Goal: Task Accomplishment & Management: Complete application form

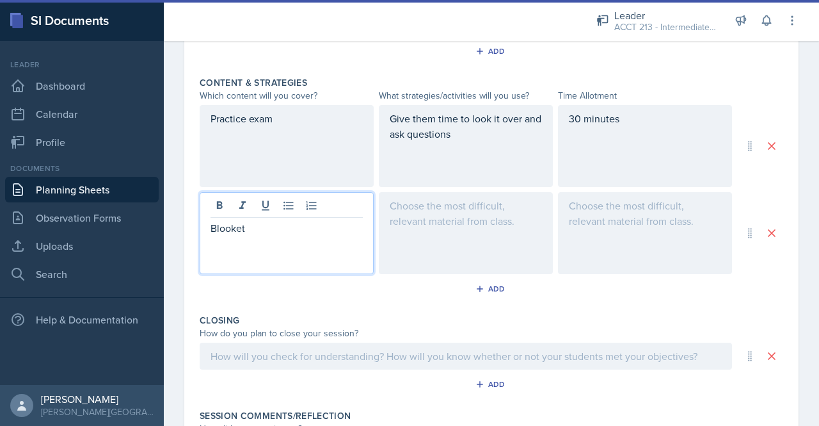
scroll to position [513, 0]
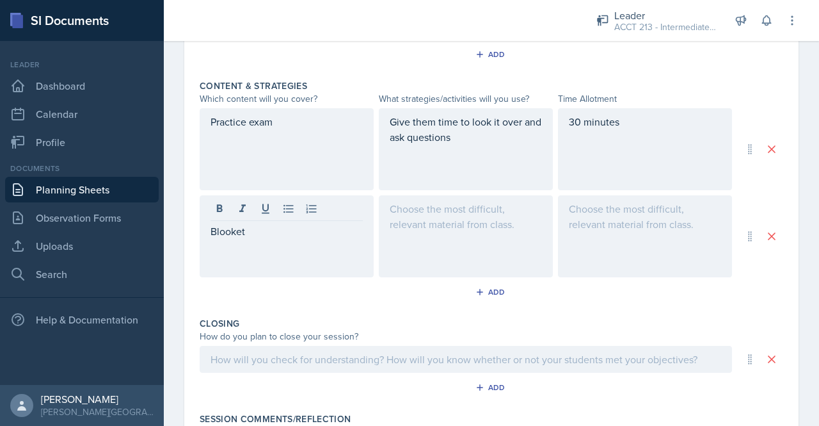
click at [426, 232] on div at bounding box center [466, 236] width 174 height 82
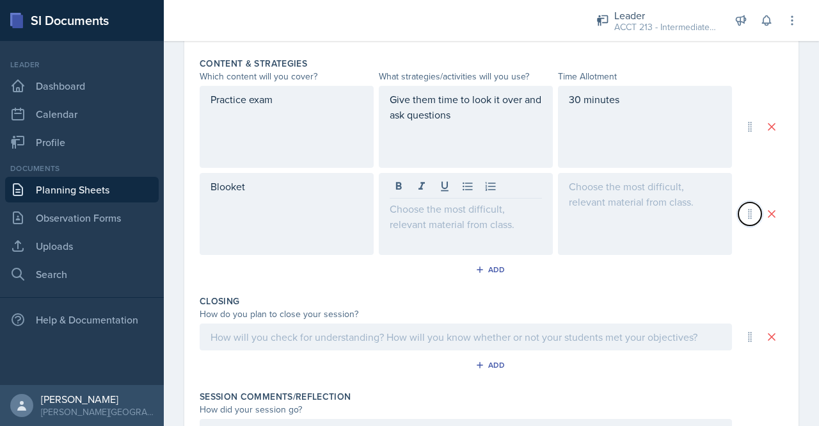
drag, startPoint x: 742, startPoint y: 209, endPoint x: 739, endPoint y: 112, distance: 97.4
drag, startPoint x: 739, startPoint y: 112, endPoint x: 746, endPoint y: 213, distance: 101.4
click at [746, 213] on icon at bounding box center [750, 213] width 13 height 13
click at [745, 213] on icon at bounding box center [750, 213] width 13 height 13
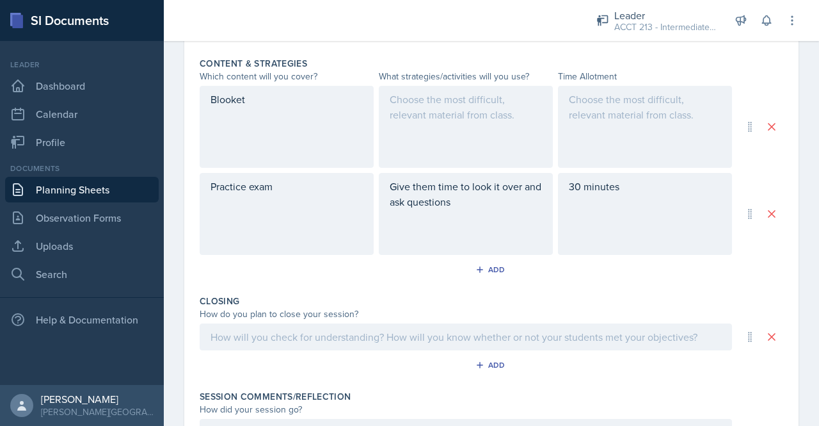
click at [442, 102] on div at bounding box center [466, 127] width 174 height 82
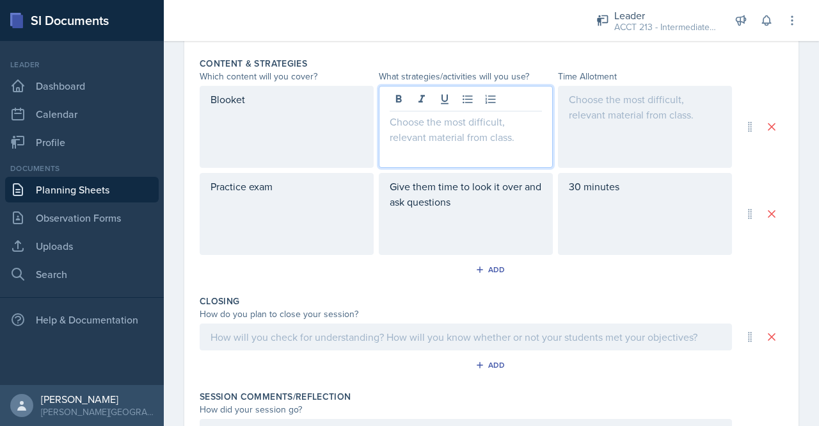
click at [502, 208] on div "Give them time to look it over and ask questions" at bounding box center [466, 214] width 174 height 82
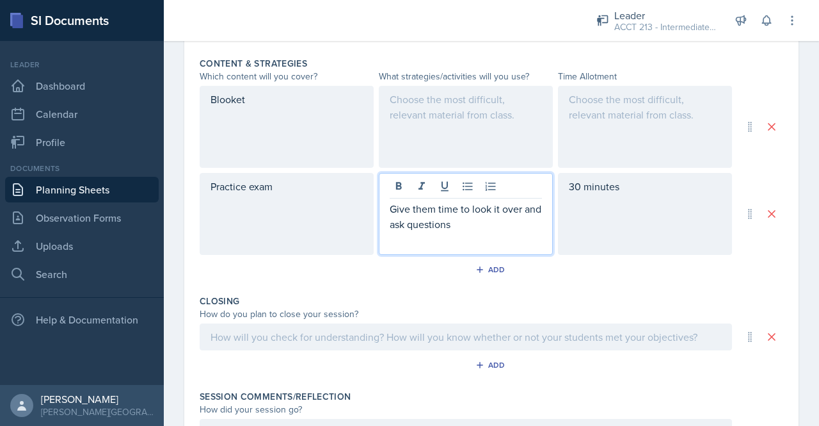
scroll to position [557, 0]
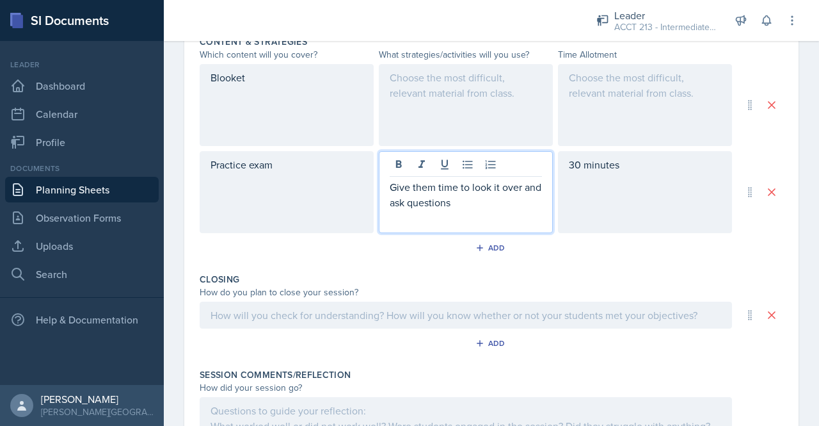
click at [452, 79] on div at bounding box center [466, 105] width 174 height 82
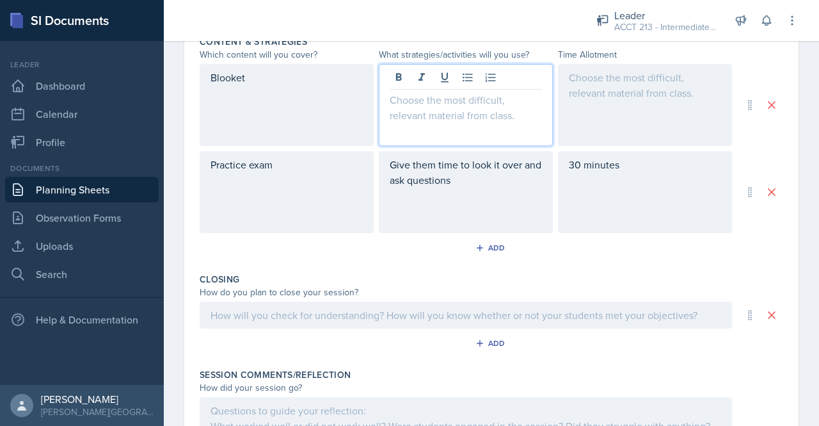
click at [590, 95] on div at bounding box center [645, 105] width 174 height 82
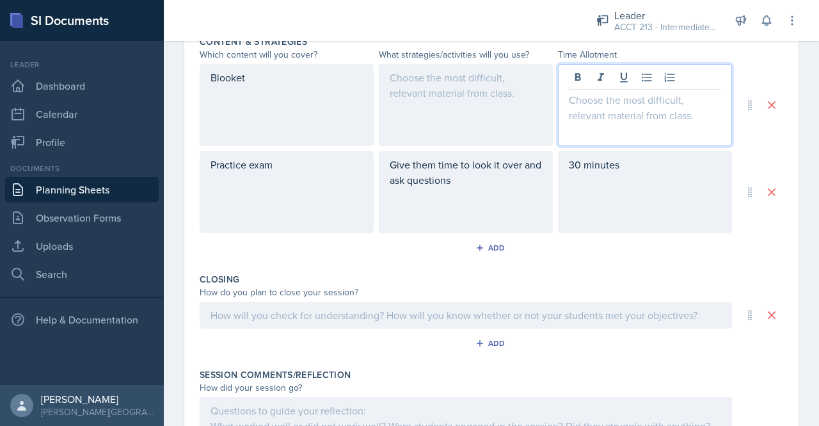
scroll to position [579, 0]
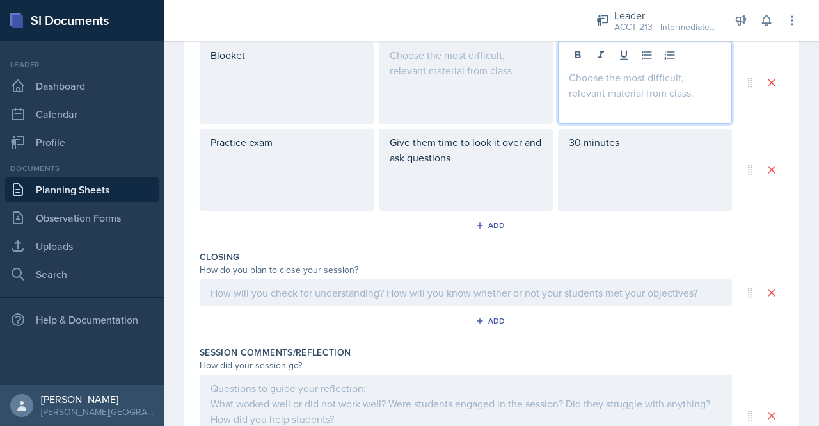
click at [491, 77] on div at bounding box center [466, 83] width 174 height 82
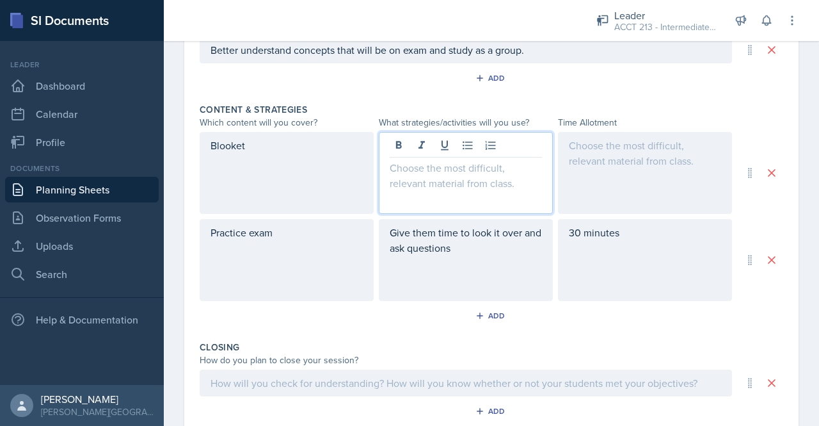
scroll to position [488, 0]
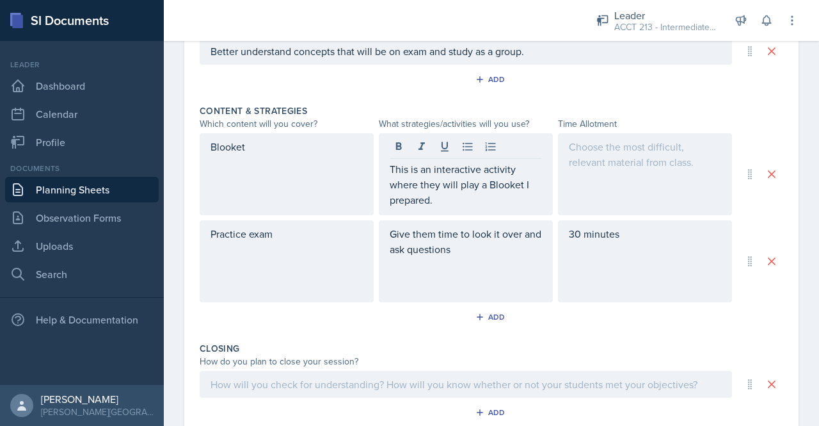
click at [251, 167] on div "Blooket" at bounding box center [287, 174] width 174 height 82
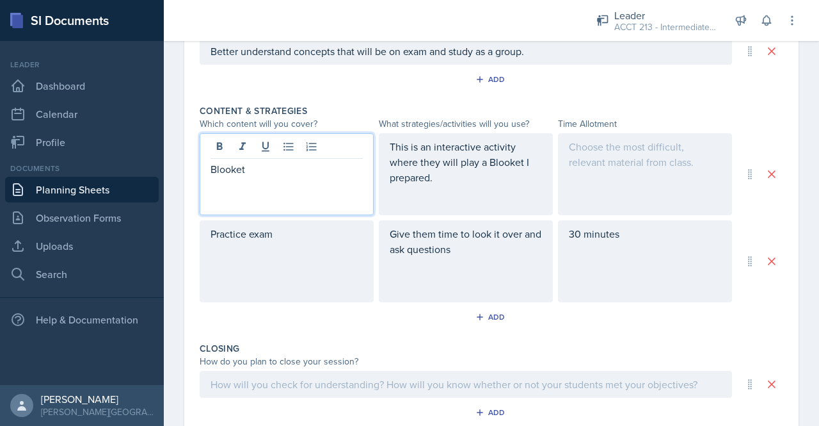
scroll to position [510, 0]
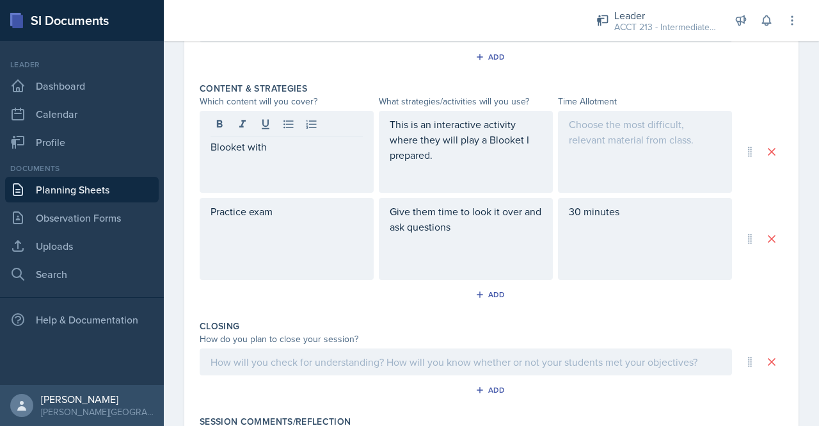
drag, startPoint x: 269, startPoint y: 156, endPoint x: 204, endPoint y: 141, distance: 67.4
click at [204, 141] on div "Blooket with" at bounding box center [287, 152] width 174 height 82
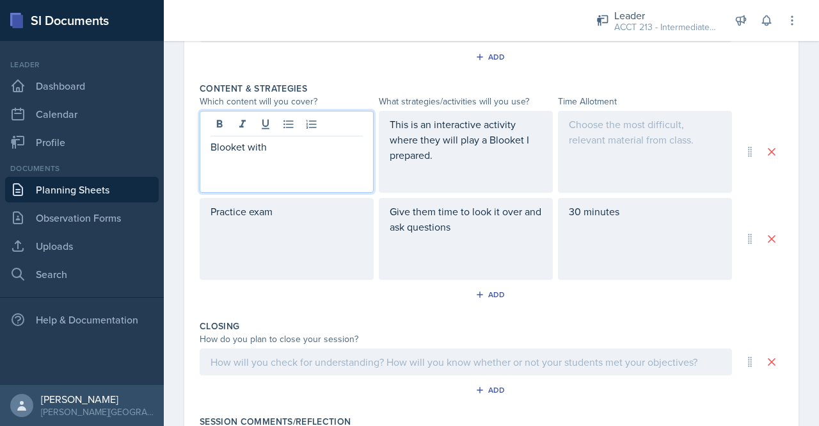
drag, startPoint x: 287, startPoint y: 148, endPoint x: 179, endPoint y: 141, distance: 107.8
click at [179, 141] on div "Date September 17th, 2025 September 2025 31 1 2 3 4 5 6 7 8 9 10 11 12 13 14 15…" at bounding box center [491, 95] width 655 height 1011
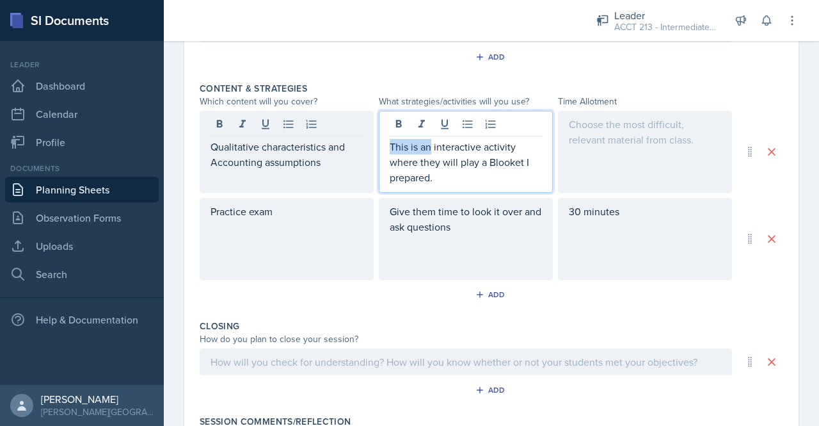
drag, startPoint x: 428, startPoint y: 121, endPoint x: 383, endPoint y: 141, distance: 49.3
click at [383, 141] on div "This is an interactive activity where they will play a Blooket I prepared." at bounding box center [466, 152] width 174 height 82
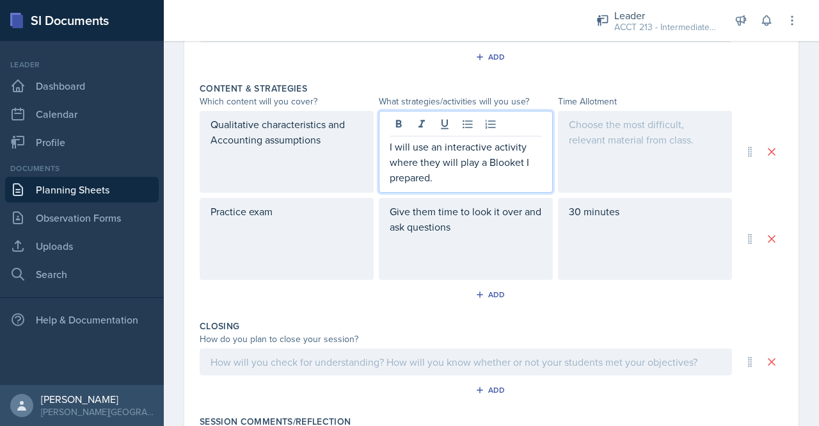
click at [445, 179] on p "I will use an interactive activity where they will play a Blooket I prepared." at bounding box center [466, 162] width 152 height 46
click at [594, 141] on div at bounding box center [645, 152] width 174 height 82
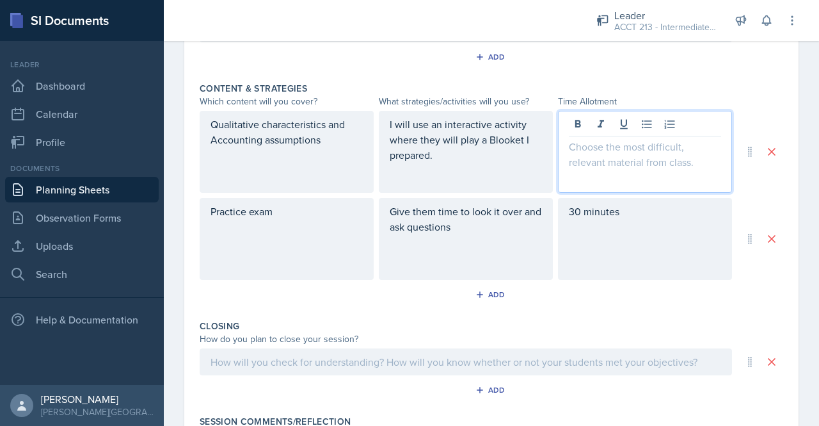
scroll to position [533, 0]
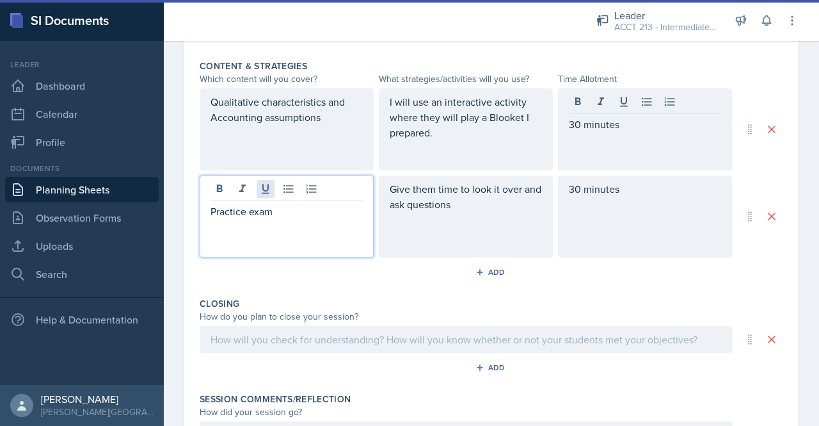
click at [273, 191] on div "Practice exam" at bounding box center [287, 216] width 174 height 82
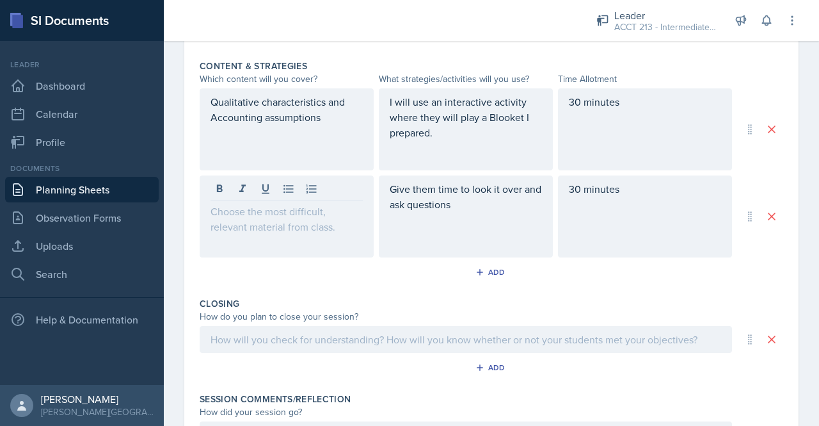
drag, startPoint x: 478, startPoint y: 213, endPoint x: 416, endPoint y: 191, distance: 65.2
click at [416, 191] on div "Give them time to look it over and ask questions" at bounding box center [466, 216] width 174 height 82
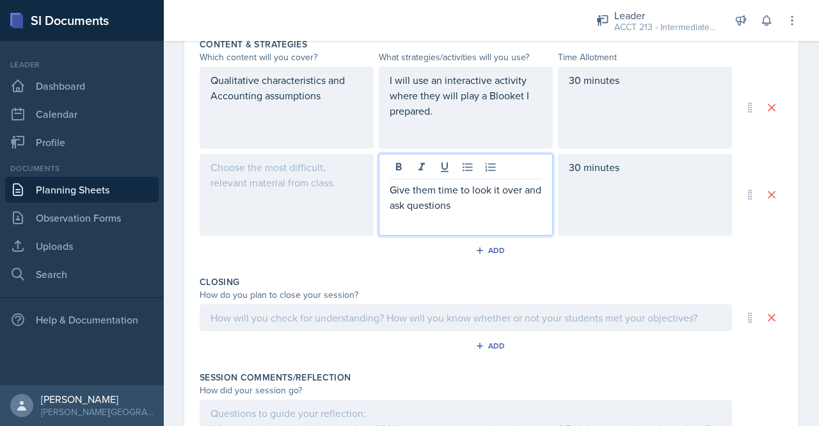
click at [456, 193] on p "Give them time to look it over and ask questions" at bounding box center [466, 197] width 152 height 31
click at [534, 207] on p "Give them the practice exam to look it over and ask questions" at bounding box center [466, 197] width 152 height 31
click at [301, 185] on div at bounding box center [287, 195] width 174 height 82
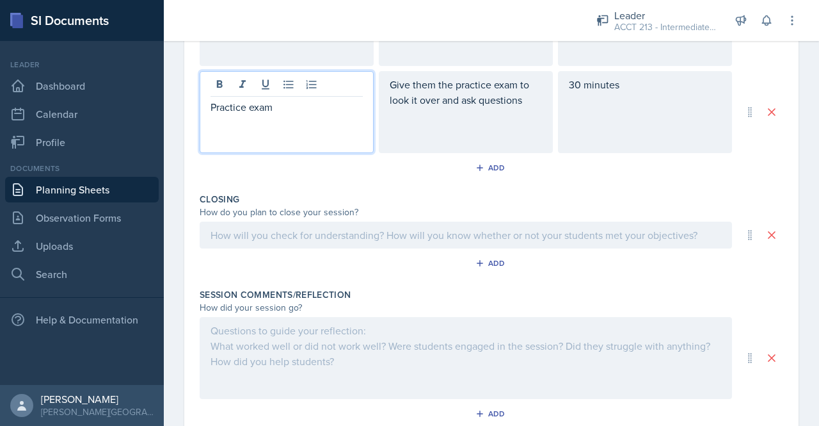
scroll to position [648, 0]
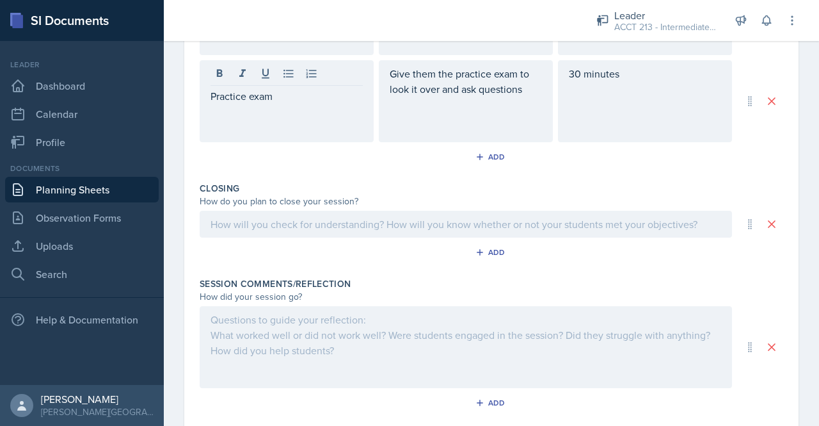
click at [269, 238] on div "Closing How do you plan to close your session? Add" at bounding box center [492, 224] width 584 height 95
click at [292, 221] on div at bounding box center [466, 224] width 533 height 27
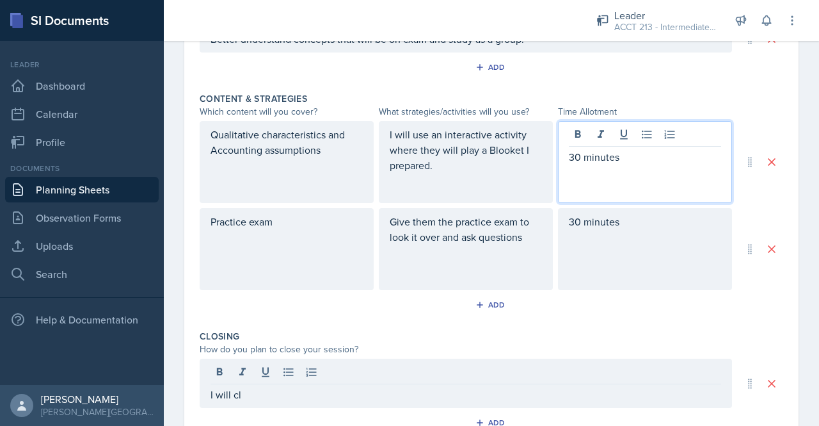
scroll to position [522, 0]
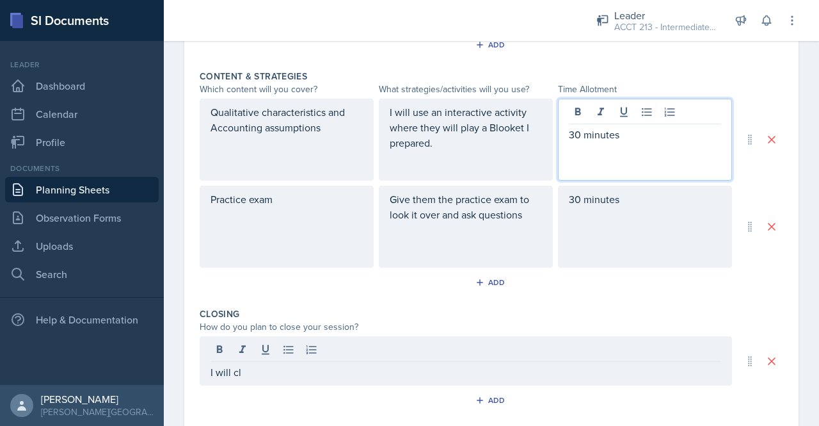
click at [571, 131] on p "30 minutes" at bounding box center [645, 134] width 152 height 15
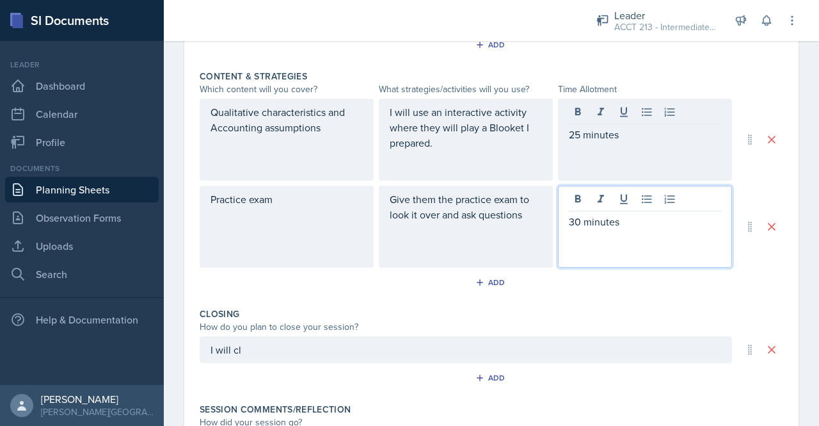
click at [574, 198] on div "30 minutes" at bounding box center [645, 227] width 174 height 82
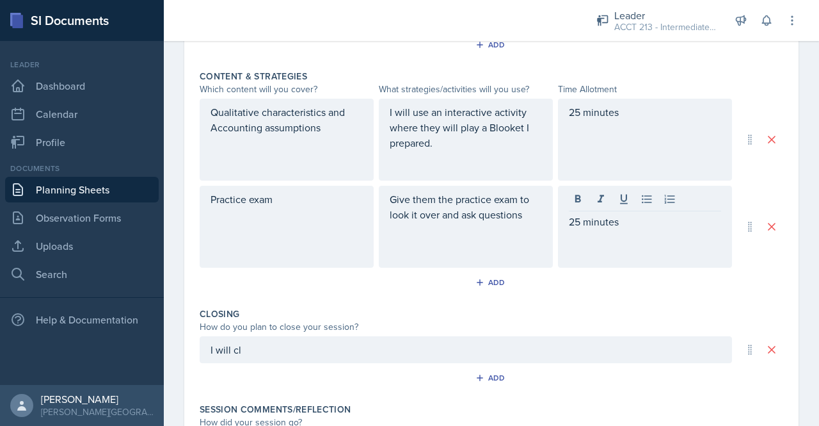
click at [339, 357] on div "I will cl" at bounding box center [466, 349] width 533 height 27
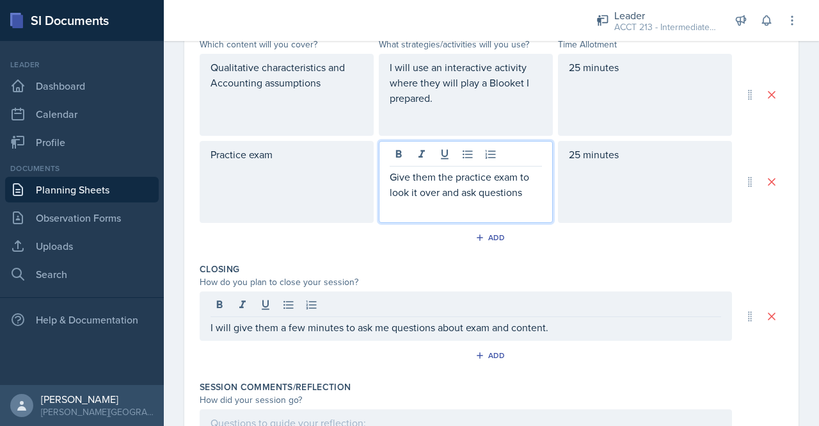
scroll to position [590, 0]
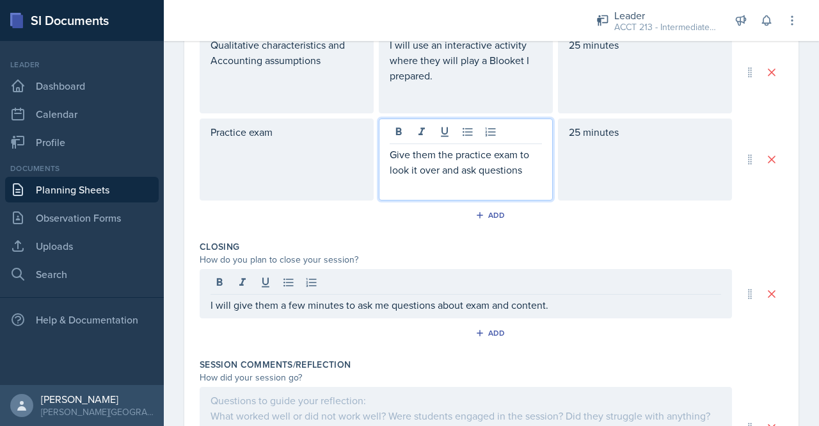
drag, startPoint x: 530, startPoint y: 175, endPoint x: 408, endPoint y: 175, distance: 121.6
drag, startPoint x: 408, startPoint y: 175, endPoint x: 385, endPoint y: 164, distance: 26.1
click at [385, 164] on div "Give them the practice exam to look it over and ask questions" at bounding box center [466, 159] width 174 height 82
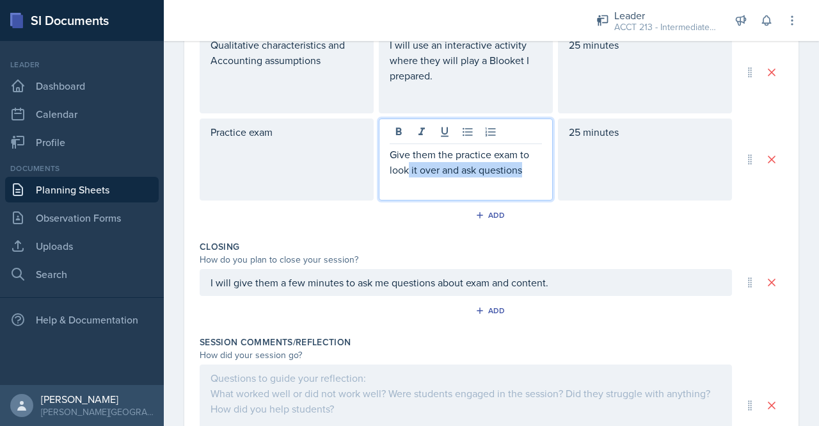
drag, startPoint x: 526, startPoint y: 162, endPoint x: 406, endPoint y: 169, distance: 119.9
click at [406, 169] on p "Give them the practice exam to look it over and ask questions" at bounding box center [466, 162] width 152 height 31
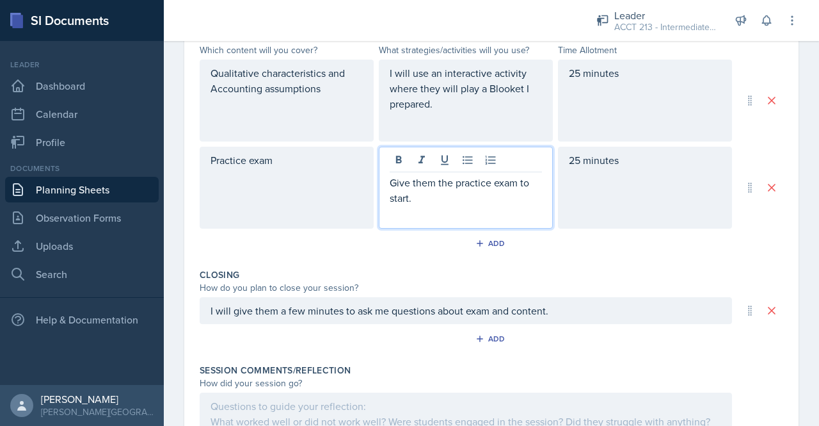
scroll to position [540, 0]
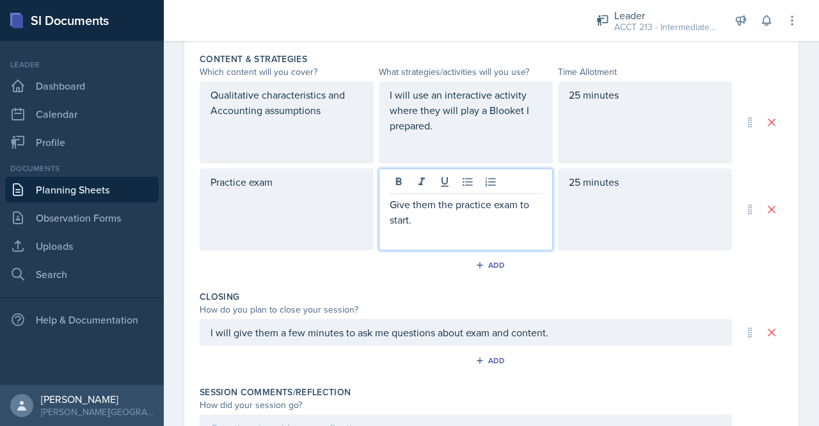
click at [424, 225] on div "Give them the practice exam to start." at bounding box center [466, 209] width 174 height 82
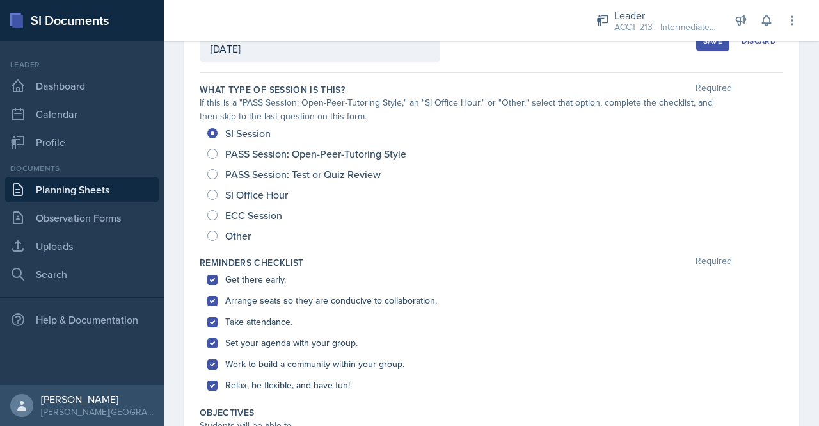
scroll to position [0, 0]
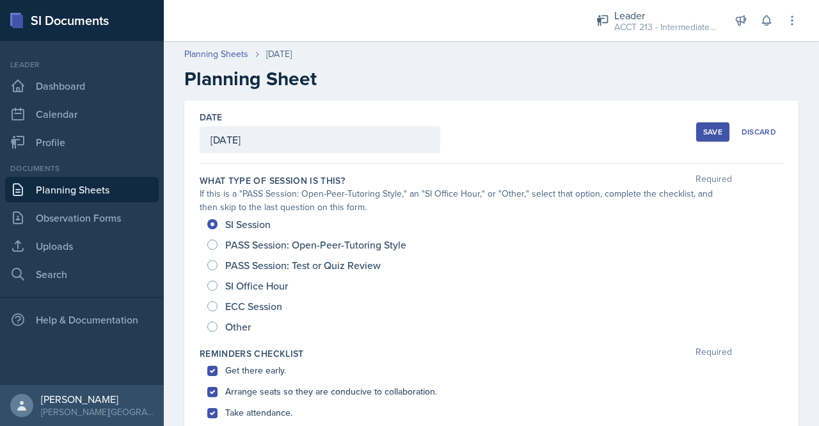
click at [712, 132] on div "Save" at bounding box center [712, 132] width 19 height 10
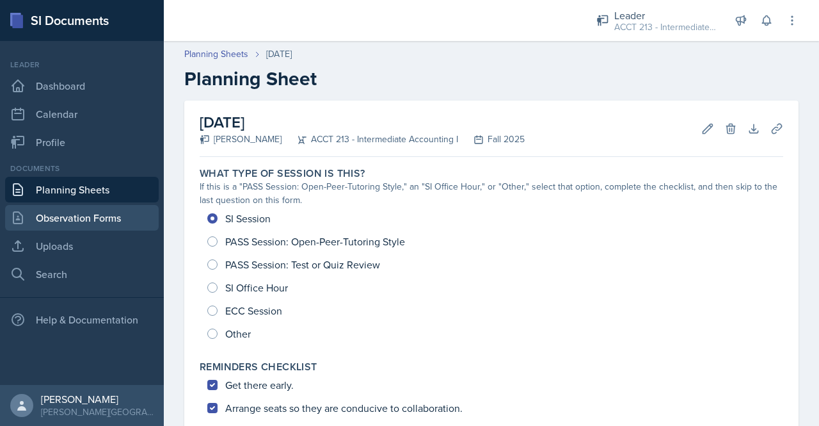
click at [72, 217] on link "Observation Forms" at bounding box center [82, 218] width 154 height 26
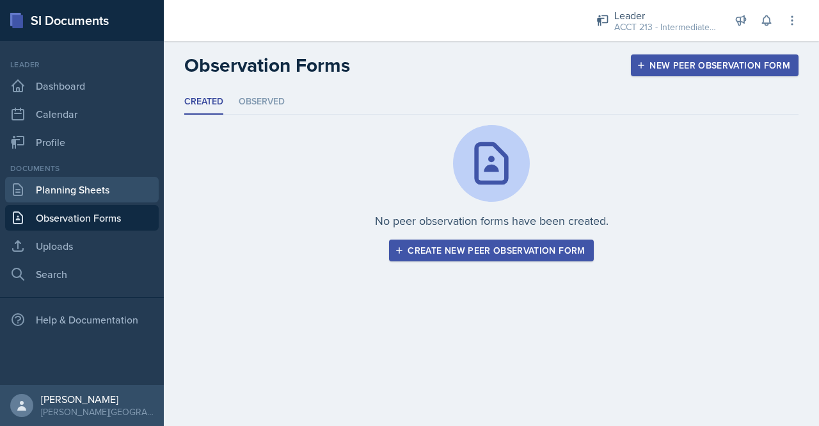
click at [111, 179] on link "Planning Sheets" at bounding box center [82, 190] width 154 height 26
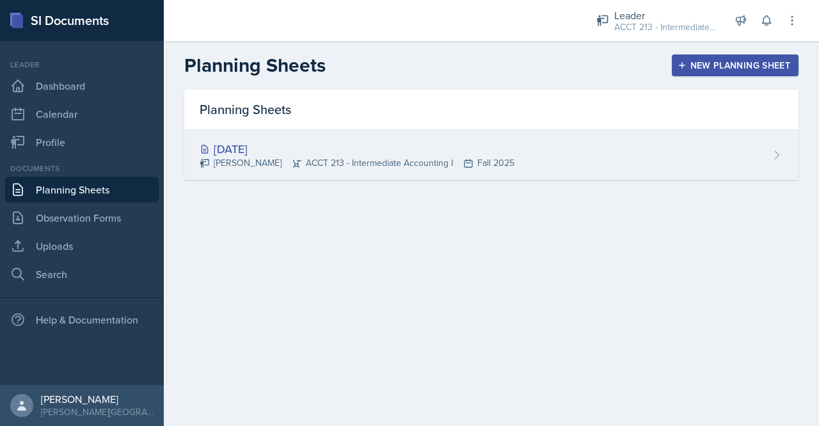
click at [289, 143] on div "[DATE]" at bounding box center [357, 148] width 315 height 17
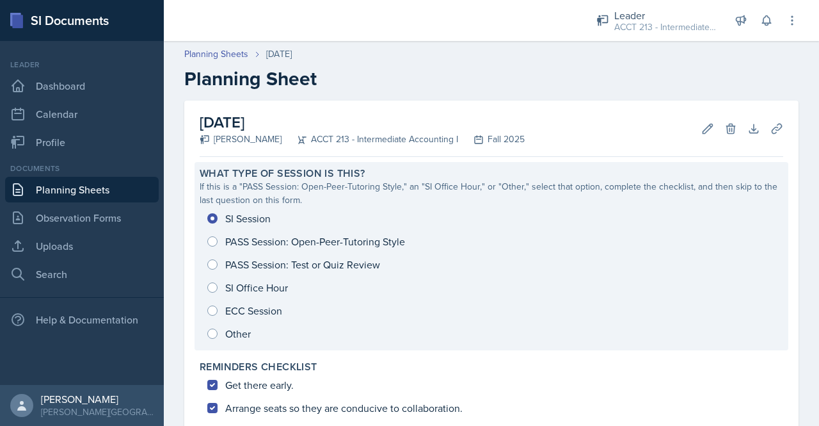
scroll to position [38, 0]
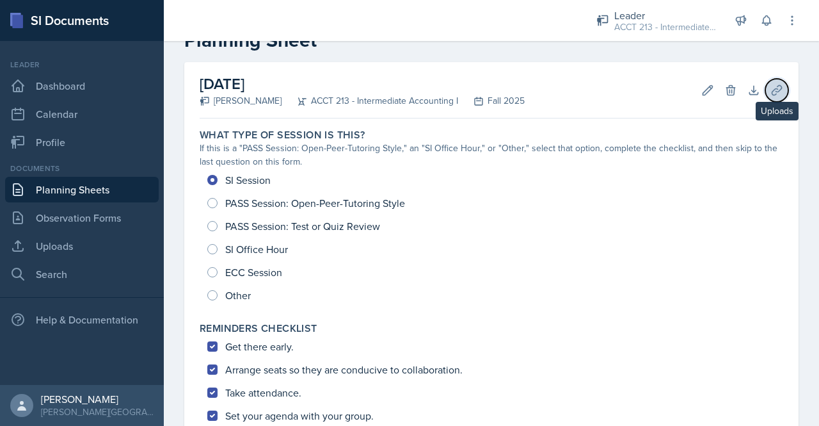
click at [772, 93] on icon at bounding box center [777, 90] width 10 height 10
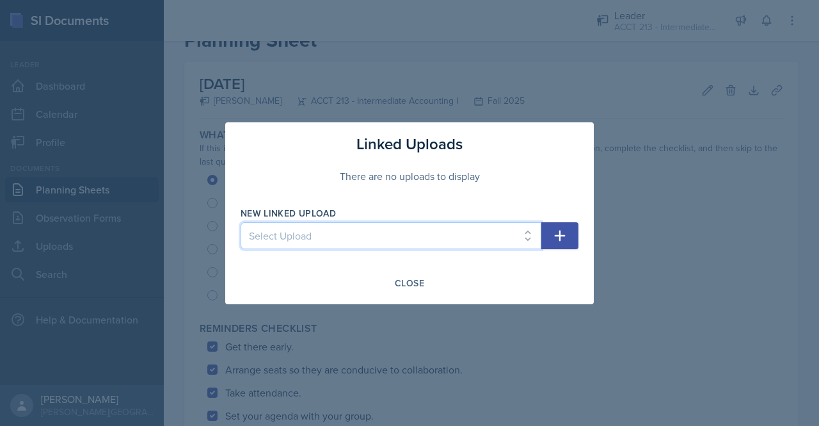
click at [524, 234] on select "Select Upload" at bounding box center [391, 235] width 301 height 27
click at [574, 200] on div "Linked Uploads There are no uploads to display New Linked Upload Select Upload …" at bounding box center [409, 213] width 369 height 182
click at [387, 231] on select "Select Upload" at bounding box center [391, 235] width 301 height 27
click at [515, 243] on select "Select Upload" at bounding box center [391, 235] width 301 height 27
click at [356, 234] on select "Select Upload" at bounding box center [391, 235] width 301 height 27
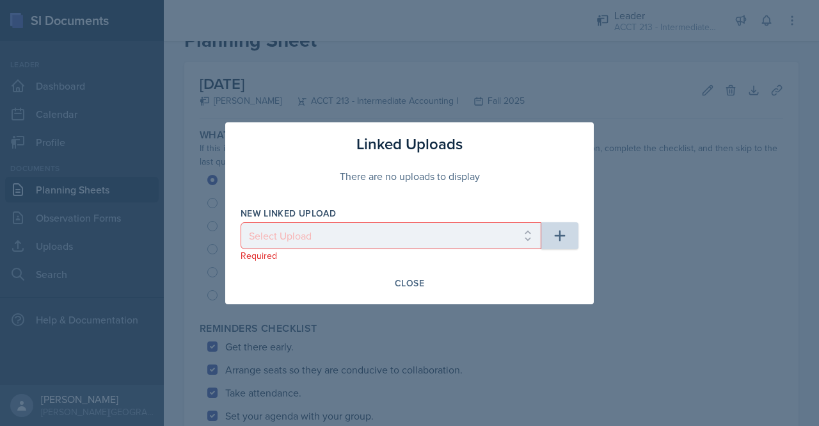
click at [390, 173] on div "There are no uploads to display" at bounding box center [410, 176] width 338 height 41
click at [666, 181] on div at bounding box center [409, 213] width 819 height 426
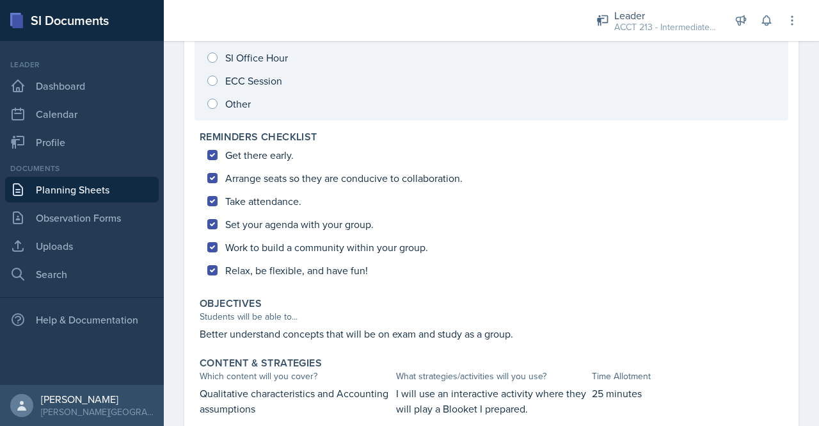
scroll to position [0, 0]
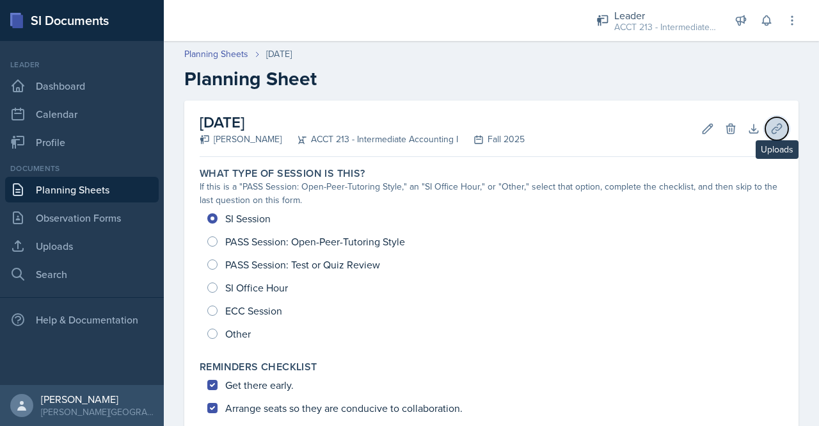
click at [771, 125] on icon at bounding box center [777, 128] width 13 height 13
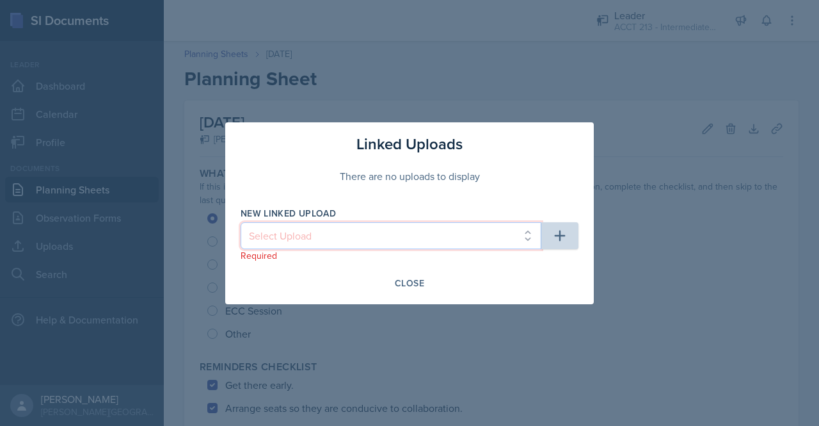
click at [465, 229] on select "Select Upload" at bounding box center [391, 235] width 301 height 27
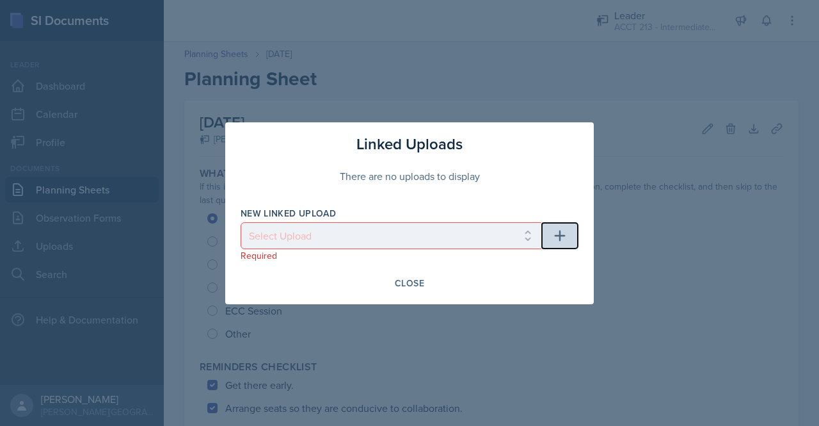
click at [562, 232] on icon "button" at bounding box center [559, 235] width 15 height 15
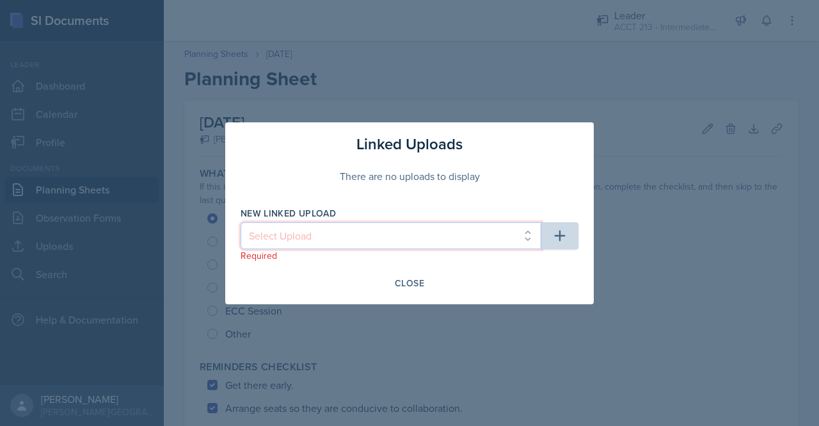
click at [399, 235] on select "Select Upload" at bounding box center [391, 235] width 301 height 27
click at [294, 229] on select "Select Upload" at bounding box center [391, 235] width 301 height 27
click at [296, 234] on select "Select Upload" at bounding box center [391, 235] width 301 height 27
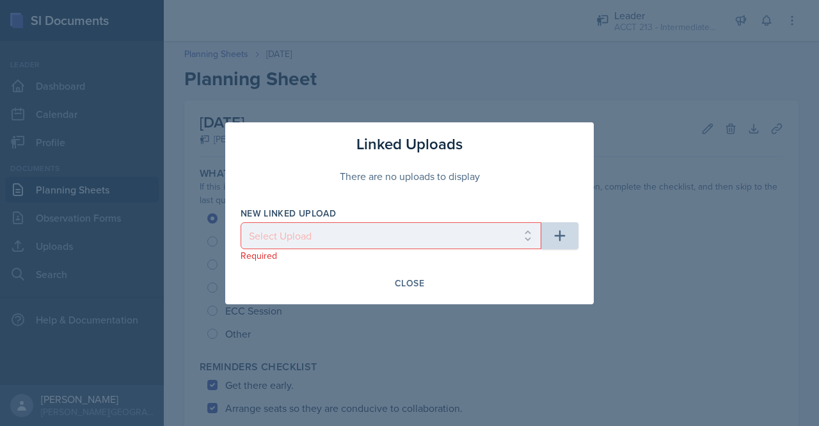
click at [565, 176] on div "There are no uploads to display" at bounding box center [410, 176] width 338 height 41
click at [649, 311] on div at bounding box center [409, 213] width 819 height 426
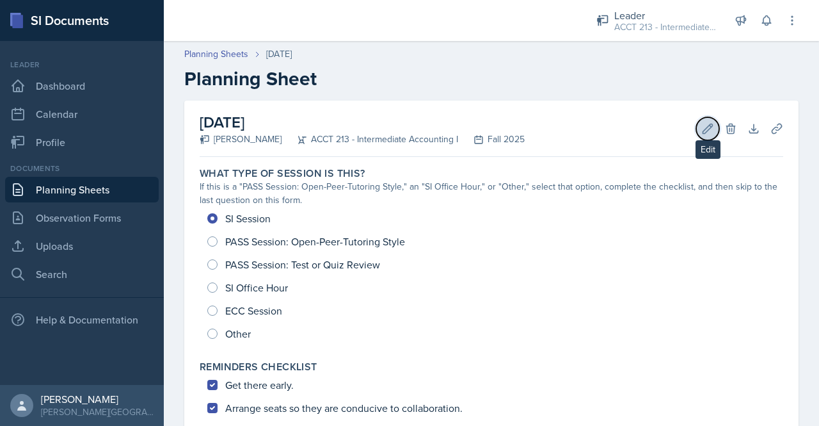
click at [702, 122] on icon at bounding box center [708, 128] width 13 height 13
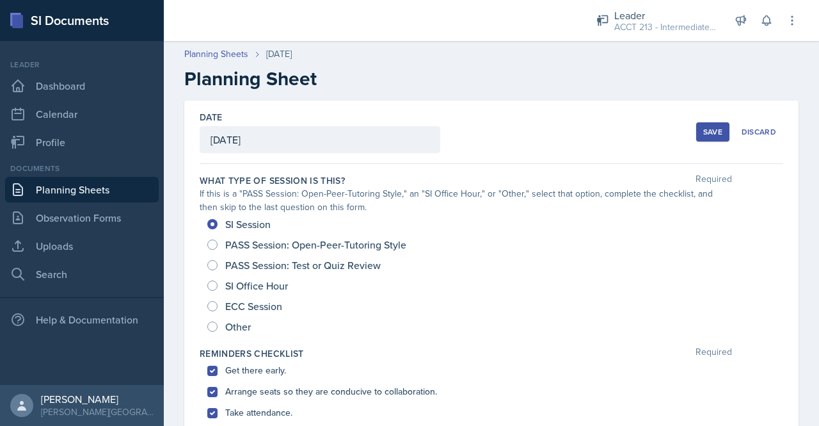
click at [705, 133] on div "Save" at bounding box center [712, 132] width 19 height 10
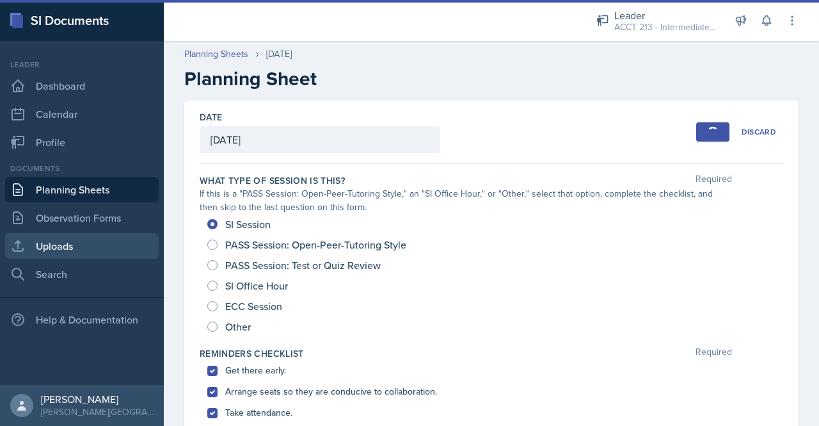
click at [74, 241] on link "Uploads" at bounding box center [82, 246] width 154 height 26
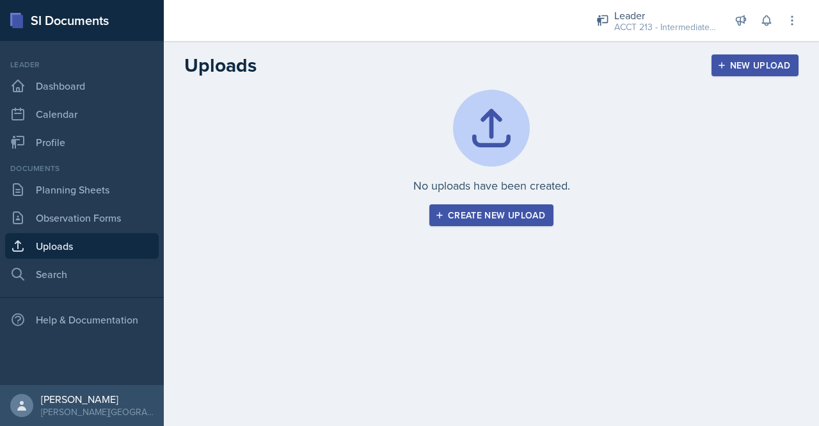
click at [502, 212] on div "Create new upload" at bounding box center [492, 215] width 108 height 10
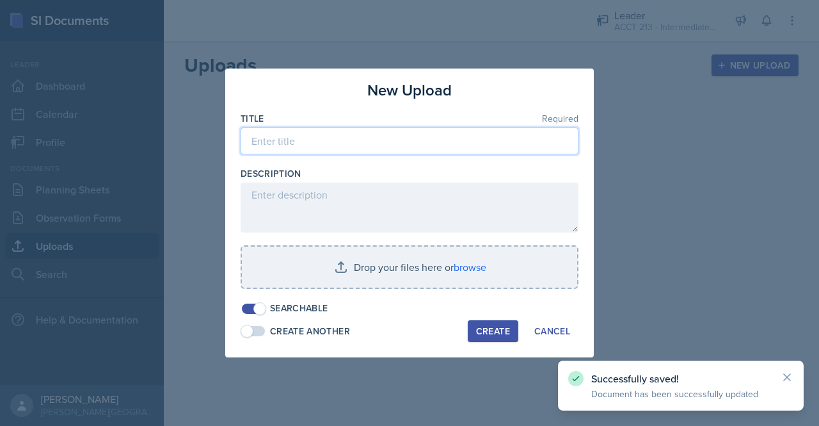
click at [279, 149] on input at bounding box center [410, 140] width 338 height 27
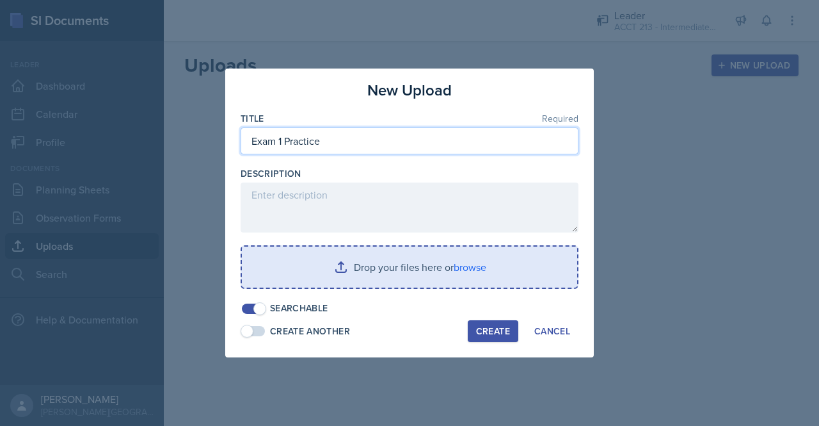
type input "Exam 1 Practice"
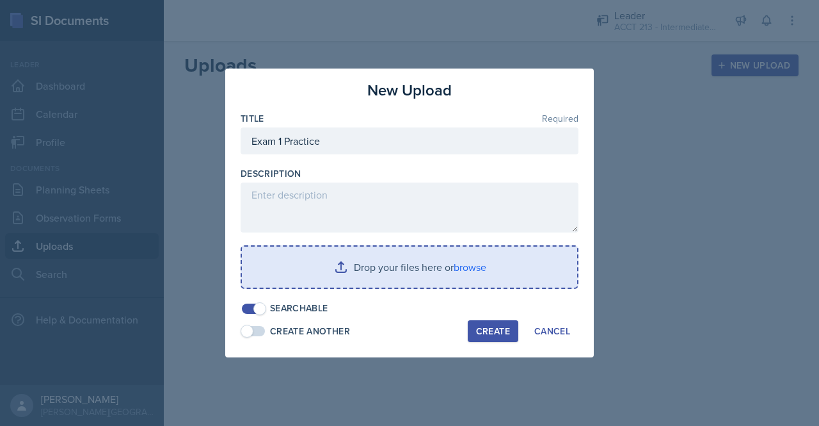
click at [429, 266] on input "file" at bounding box center [409, 266] width 335 height 41
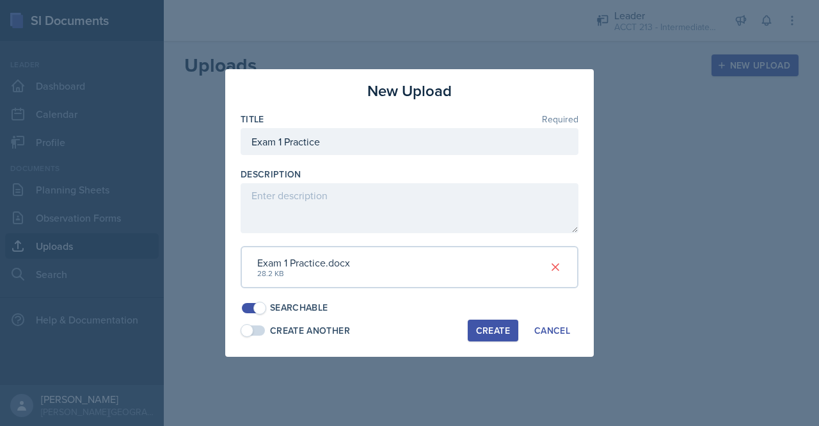
click at [502, 327] on div "Create" at bounding box center [493, 330] width 34 height 10
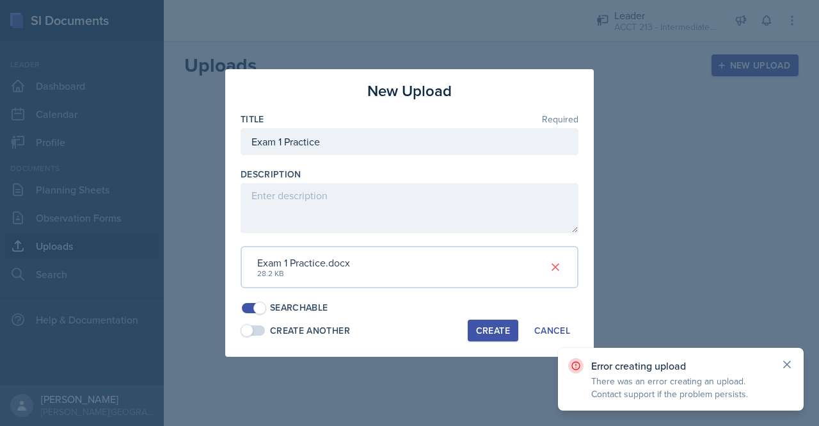
click at [787, 359] on icon at bounding box center [787, 364] width 13 height 13
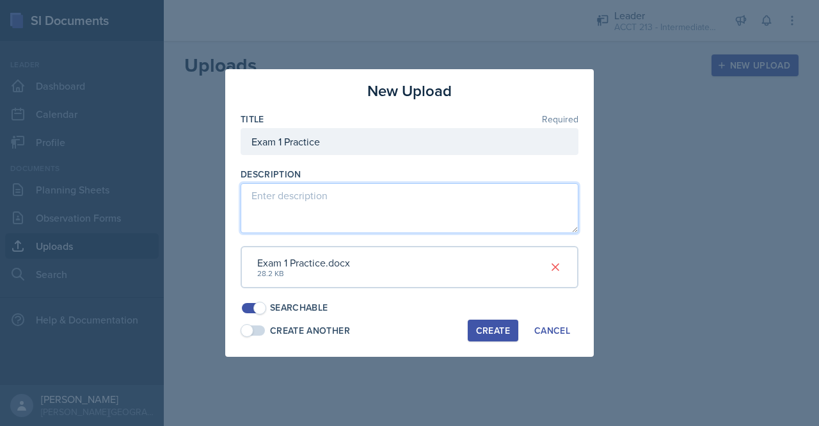
click at [492, 203] on textarea at bounding box center [410, 208] width 338 height 50
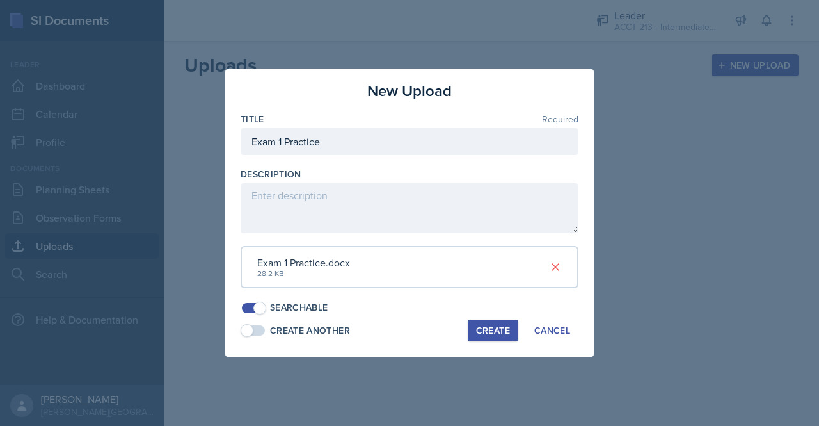
click at [262, 325] on span at bounding box center [254, 330] width 26 height 13
click at [259, 328] on span at bounding box center [259, 330] width 13 height 13
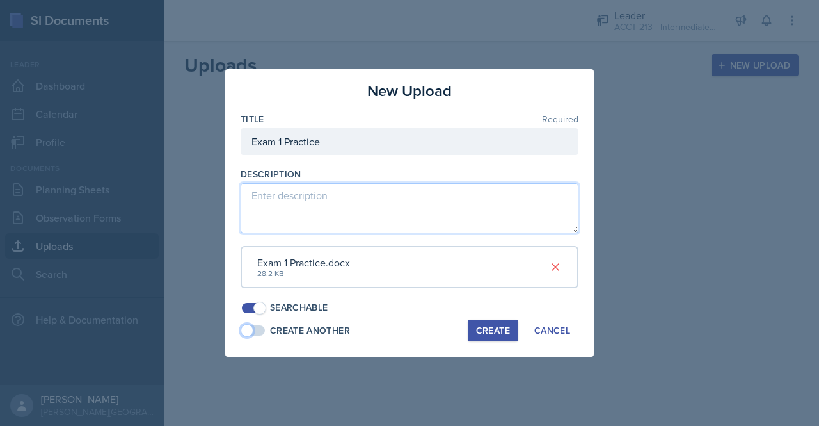
click at [286, 215] on textarea at bounding box center [410, 208] width 338 height 50
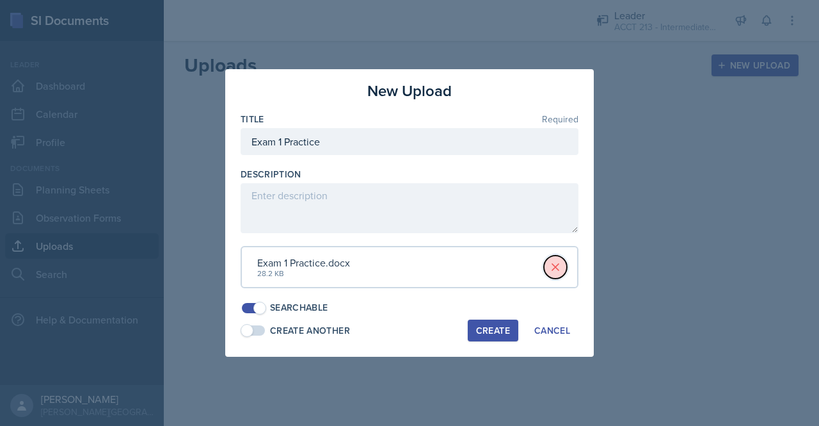
click at [555, 262] on icon at bounding box center [555, 267] width 13 height 13
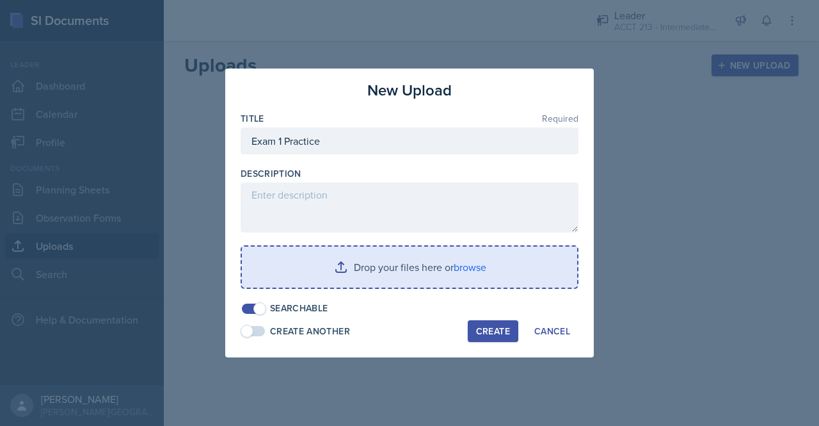
click at [470, 275] on input "file" at bounding box center [409, 266] width 335 height 41
click at [456, 263] on input "file" at bounding box center [409, 266] width 335 height 41
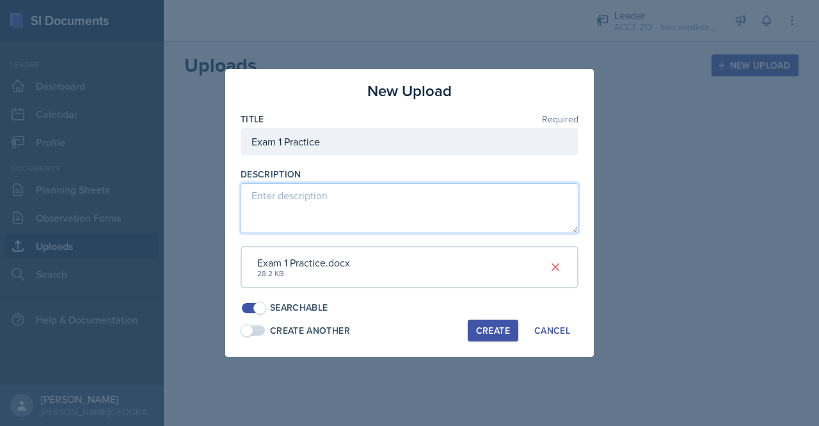
click at [346, 200] on textarea at bounding box center [410, 208] width 338 height 50
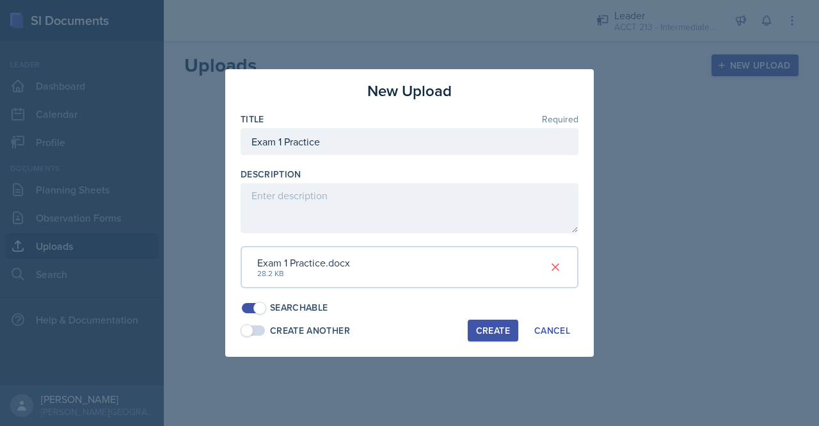
click at [501, 332] on div "Create" at bounding box center [493, 330] width 34 height 10
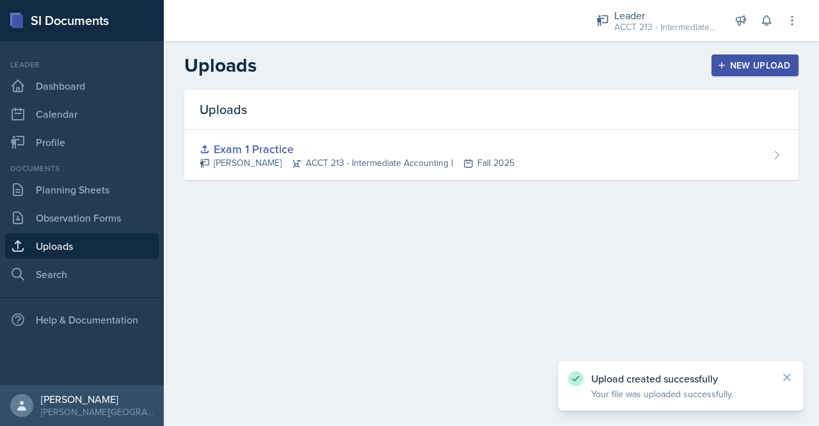
click at [751, 58] on button "New Upload" at bounding box center [756, 65] width 88 height 22
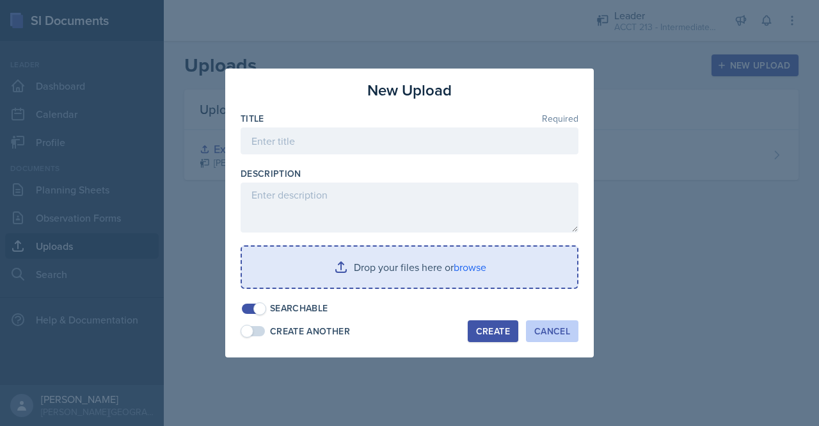
click at [561, 333] on div "Cancel" at bounding box center [552, 331] width 36 height 10
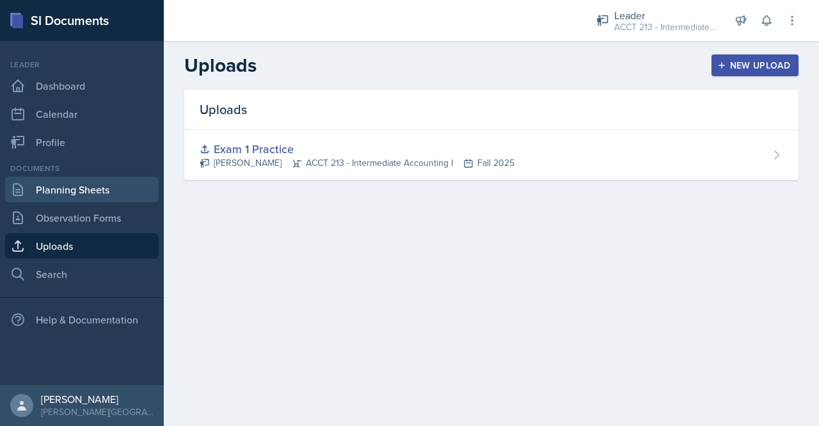
click at [76, 193] on link "Planning Sheets" at bounding box center [82, 190] width 154 height 26
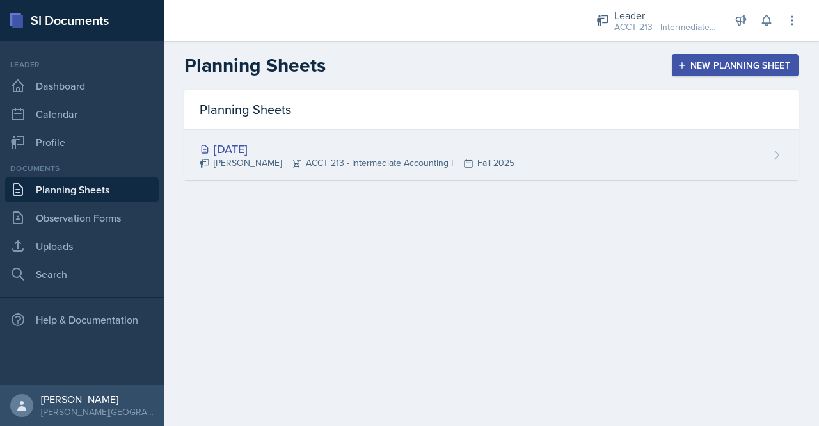
click at [526, 162] on div "[DATE] [PERSON_NAME] ACCT 213 - Intermediate Accounting I Fall 2025" at bounding box center [491, 155] width 614 height 50
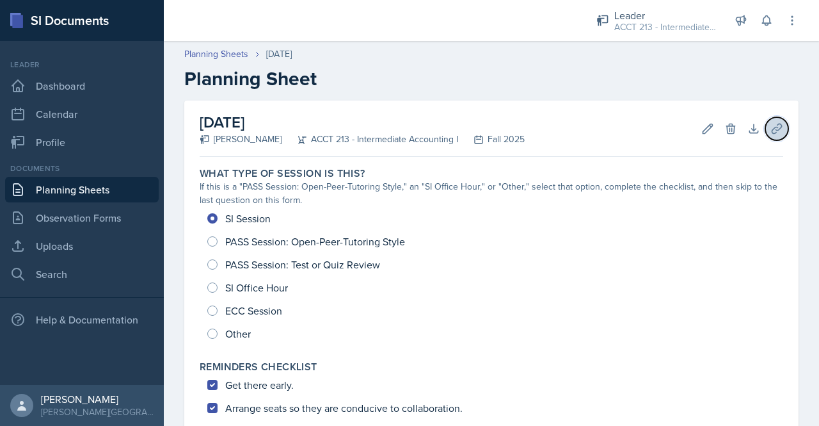
click at [775, 127] on button "Uploads" at bounding box center [777, 128] width 23 height 23
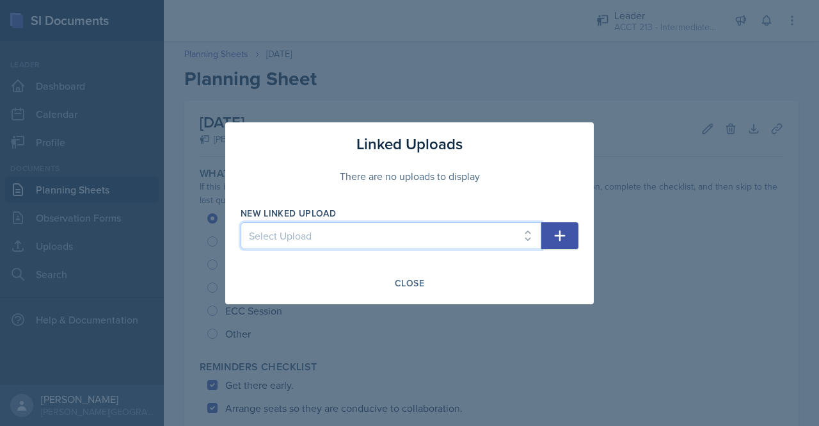
click at [448, 241] on select "Select Upload Exam 1 Practice Exam 1 Practice" at bounding box center [391, 235] width 301 height 27
select select "a57613e9-6fb1-4902-8666-fd7eed030738"
click at [241, 222] on select "Select Upload Exam 1 Practice Exam 1 Practice" at bounding box center [391, 235] width 301 height 27
click at [559, 236] on icon "button" at bounding box center [560, 235] width 11 height 11
select select
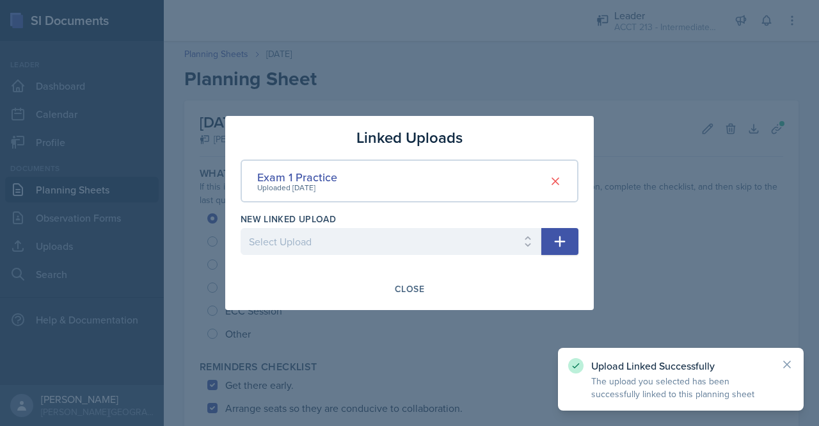
click at [369, 325] on div at bounding box center [409, 213] width 819 height 426
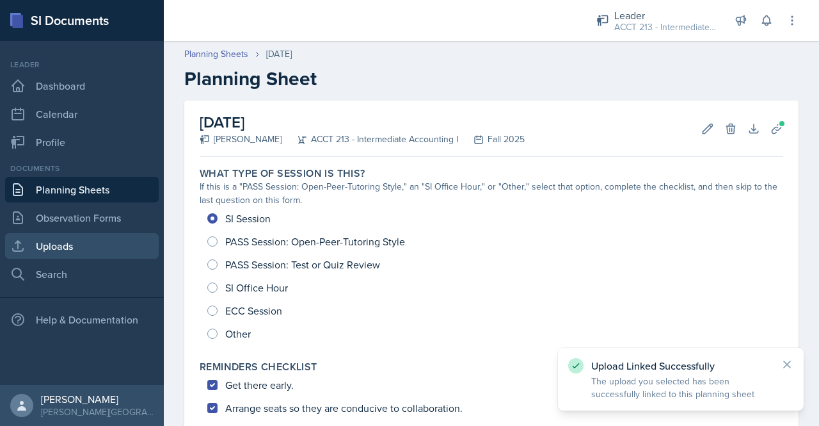
click at [77, 244] on link "Uploads" at bounding box center [82, 246] width 154 height 26
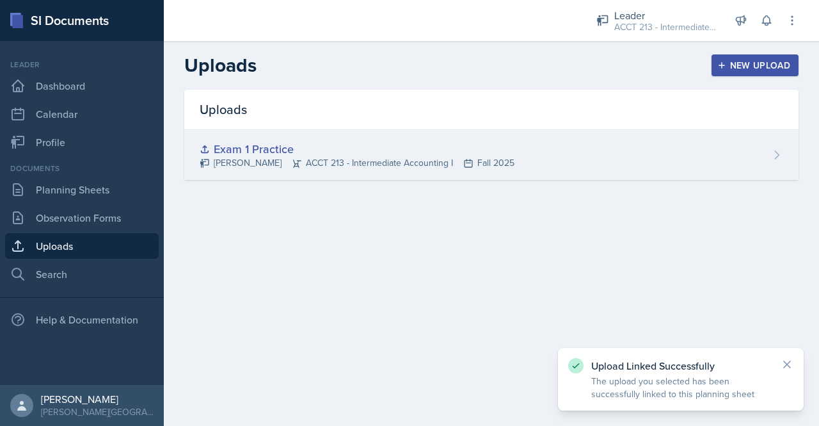
click at [648, 157] on div "Exam 1 Practice [PERSON_NAME] ACCT 213 - Intermediate Accounting I Fall 2025" at bounding box center [491, 155] width 614 height 50
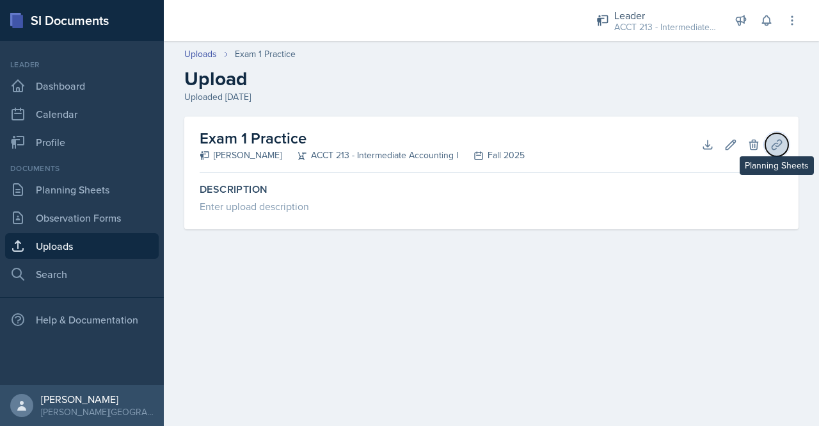
click at [780, 147] on icon at bounding box center [777, 144] width 13 height 13
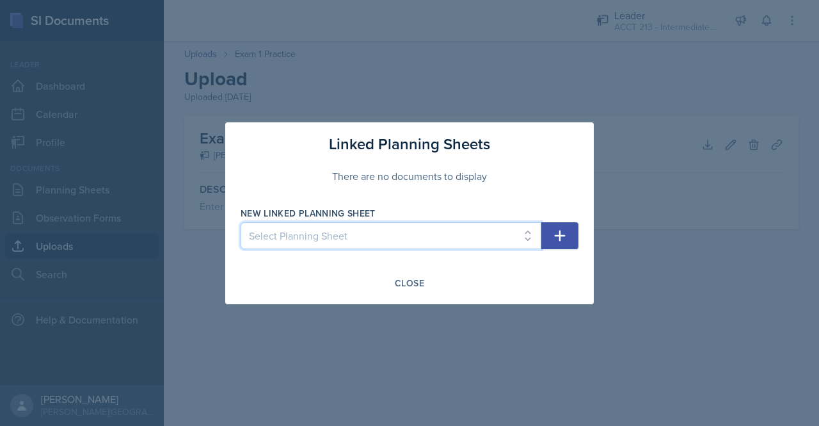
click at [493, 230] on select "Select Planning Sheet Sep 17th, 2025" at bounding box center [391, 235] width 301 height 27
select select "580ae78d-fcdc-4786-8e06-4da43aab684b"
click at [241, 222] on select "Select Planning Sheet Sep 17th, 2025" at bounding box center [391, 235] width 301 height 27
click at [421, 267] on div "Linked Planning Sheets There are no documents to display New Linked Planning Sh…" at bounding box center [409, 213] width 369 height 182
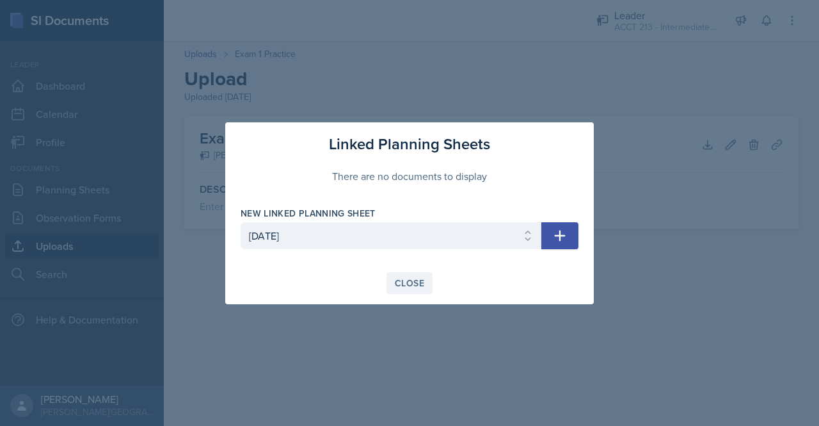
click at [417, 281] on div "Close" at bounding box center [409, 283] width 29 height 10
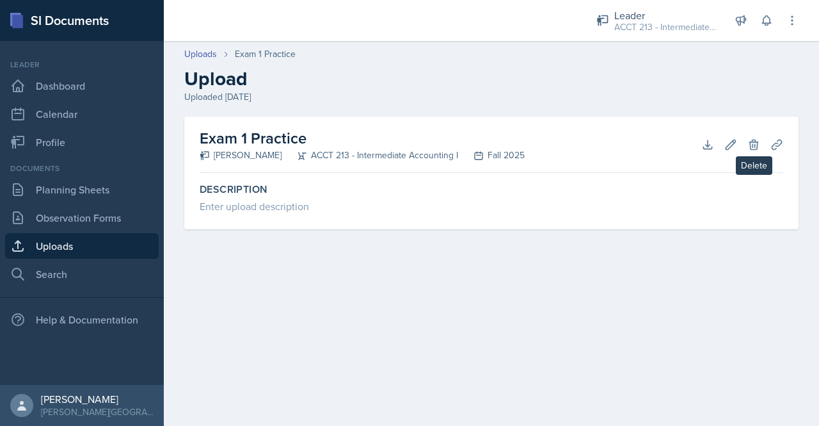
drag, startPoint x: 763, startPoint y: 150, endPoint x: 819, endPoint y: 185, distance: 65.5
click at [819, 185] on div "Exam 1 Practice Olivia Cedar ACCT 213 - Intermediate Accounting I Fall 2025 Dow…" at bounding box center [491, 187] width 655 height 143
click at [218, 52] on div "Uploads" at bounding box center [209, 53] width 51 height 13
click at [197, 54] on link "Uploads" at bounding box center [200, 53] width 33 height 13
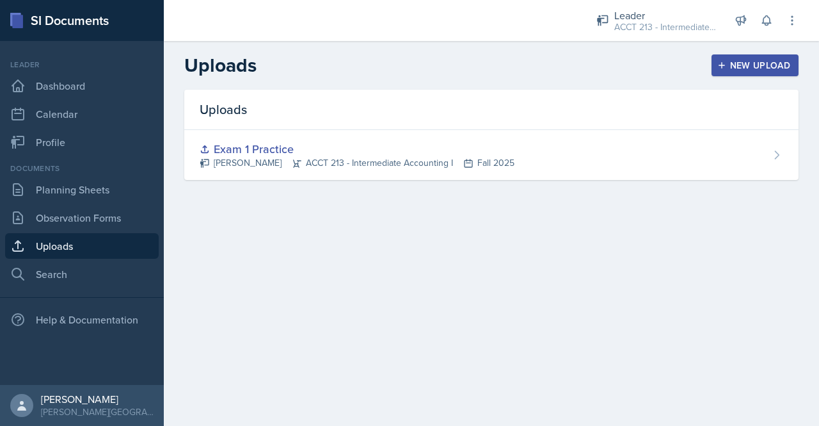
click at [782, 51] on header "Uploads New Upload" at bounding box center [491, 65] width 655 height 49
click at [771, 62] on div "New Upload" at bounding box center [755, 65] width 71 height 10
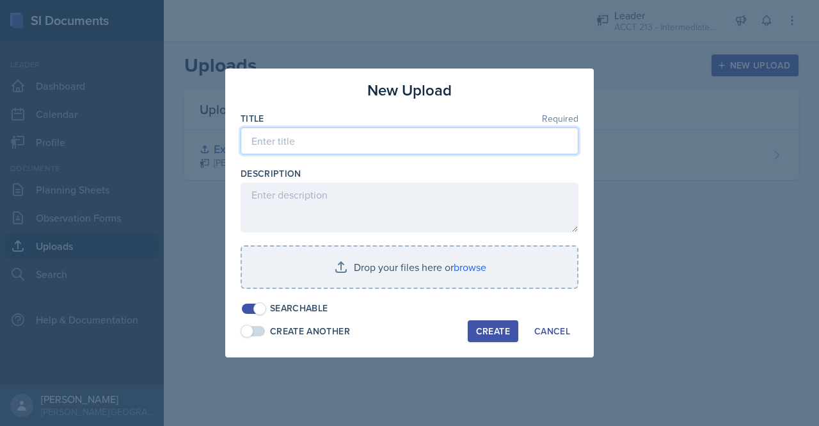
click at [333, 146] on input at bounding box center [410, 140] width 338 height 27
click at [329, 141] on input "Exam 1 Practice answers" at bounding box center [410, 140] width 338 height 27
type input "Exam 1 Practice Answers"
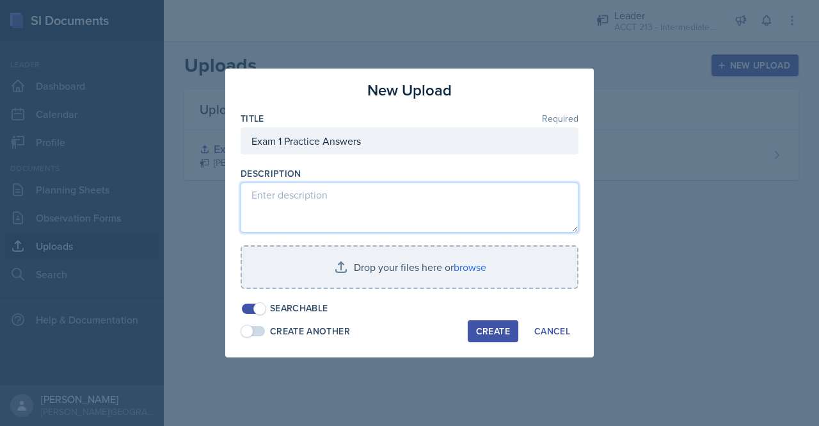
click at [317, 220] on textarea at bounding box center [410, 207] width 338 height 50
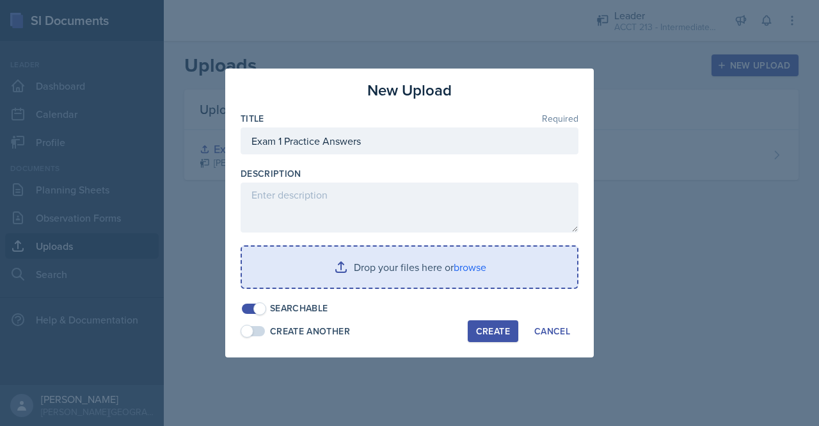
click at [405, 262] on input "file" at bounding box center [409, 266] width 335 height 41
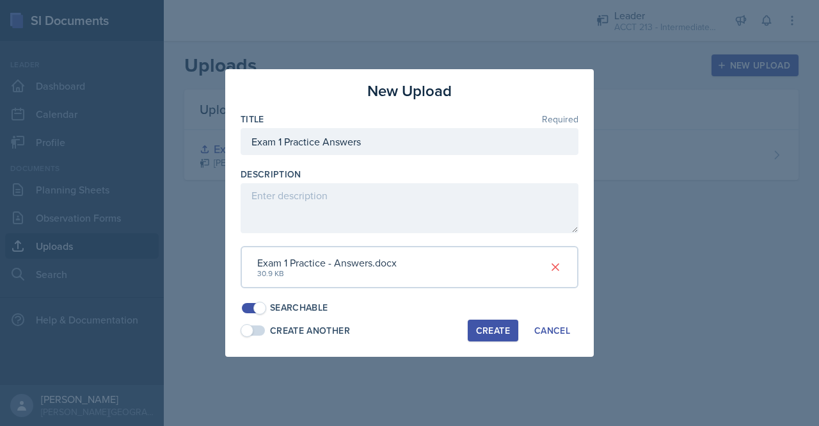
click at [487, 328] on div "Create" at bounding box center [493, 330] width 34 height 10
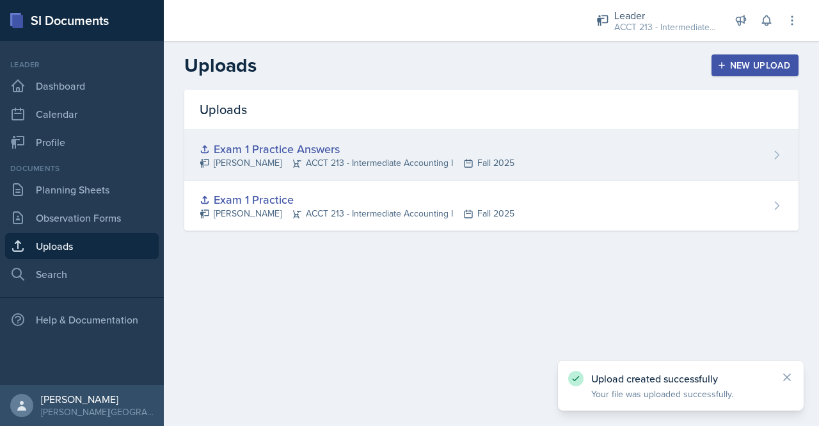
click at [787, 152] on div "Exam 1 Practice Answers Olivia Cedar ACCT 213 - Intermediate Accounting I Fall …" at bounding box center [491, 155] width 614 height 51
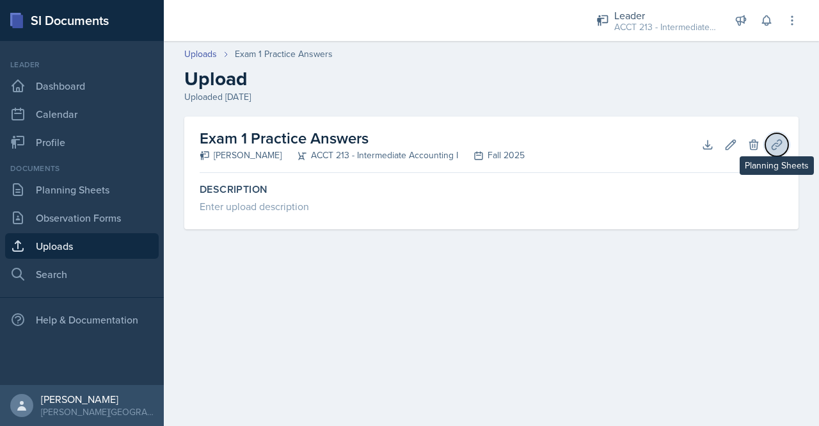
click at [772, 144] on icon at bounding box center [777, 144] width 13 height 13
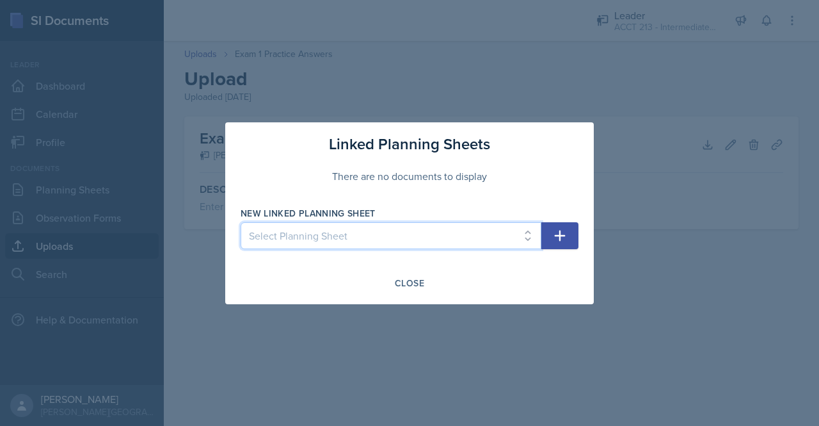
click at [513, 243] on select "Select Planning Sheet Sep 17th, 2025" at bounding box center [391, 235] width 301 height 27
select select "580ae78d-fcdc-4786-8e06-4da43aab684b"
click at [241, 222] on select "Select Planning Sheet Sep 17th, 2025" at bounding box center [391, 235] width 301 height 27
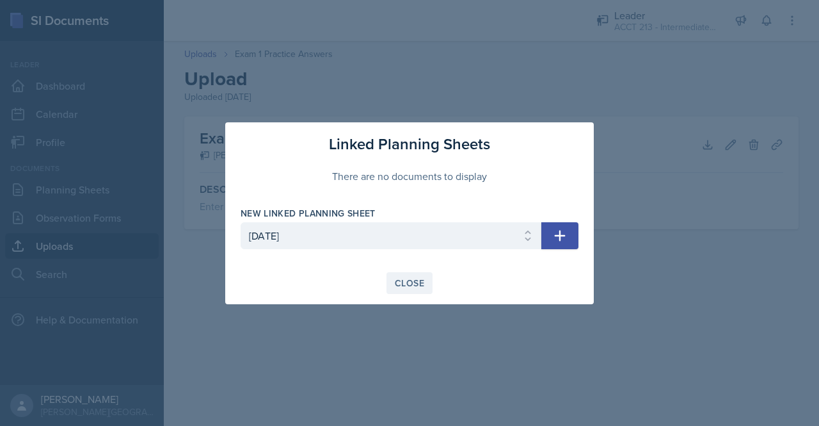
click at [420, 285] on div "Close" at bounding box center [409, 283] width 29 height 10
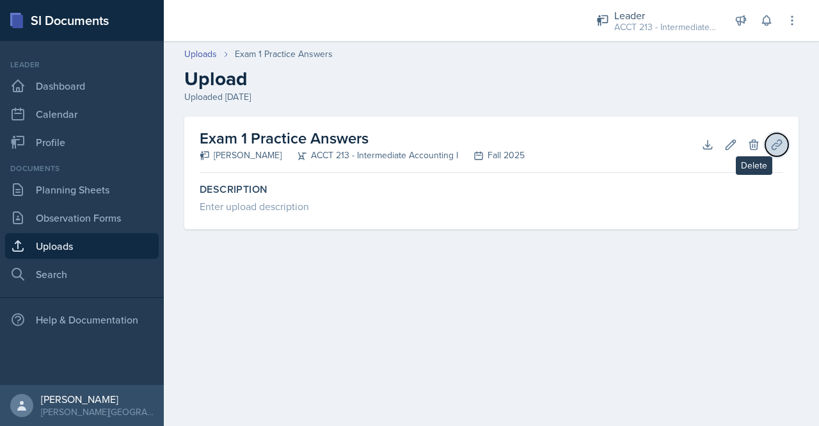
click at [766, 147] on button "Planning Sheets" at bounding box center [777, 144] width 23 height 23
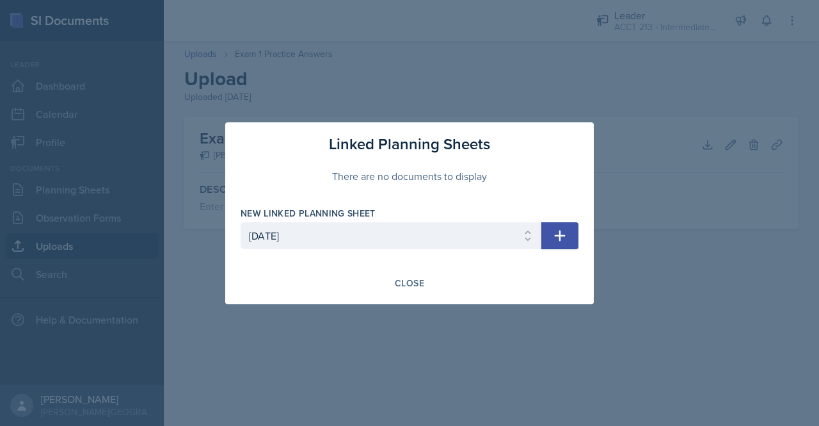
click at [693, 275] on div at bounding box center [409, 213] width 819 height 426
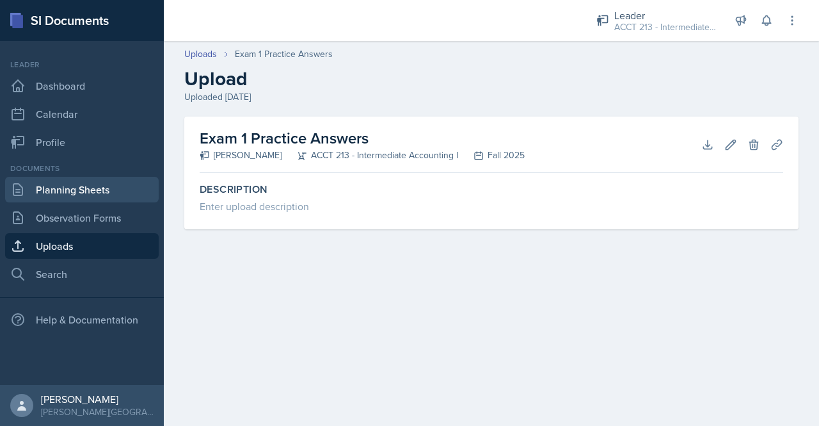
click at [65, 181] on link "Planning Sheets" at bounding box center [82, 190] width 154 height 26
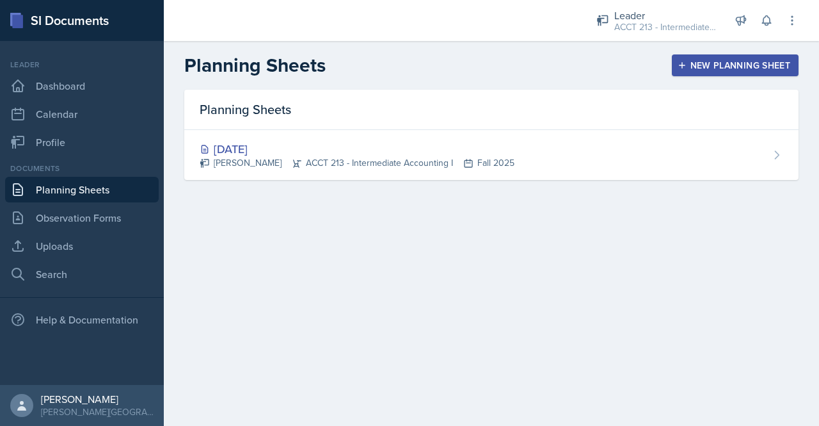
click at [78, 187] on link "Planning Sheets" at bounding box center [82, 190] width 154 height 26
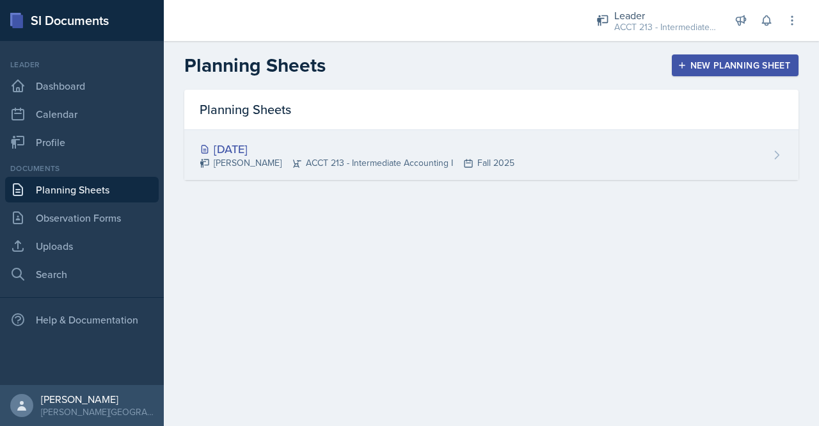
click at [549, 143] on div "[DATE] [PERSON_NAME] ACCT 213 - Intermediate Accounting I Fall 2025" at bounding box center [491, 155] width 614 height 50
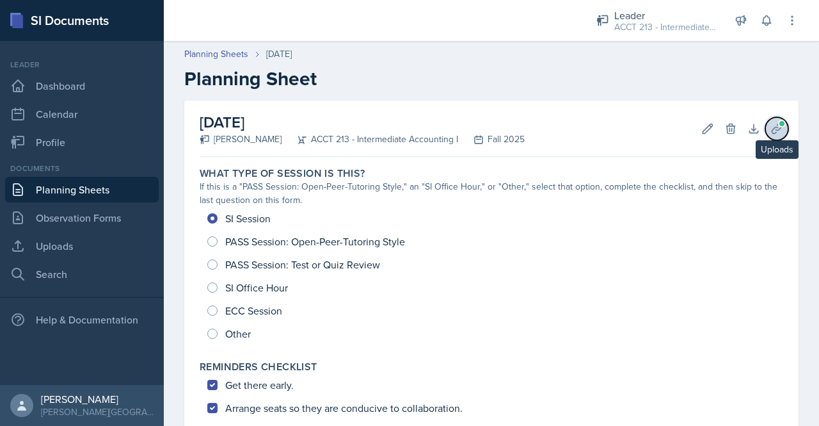
click at [776, 126] on button "Uploads" at bounding box center [777, 128] width 23 height 23
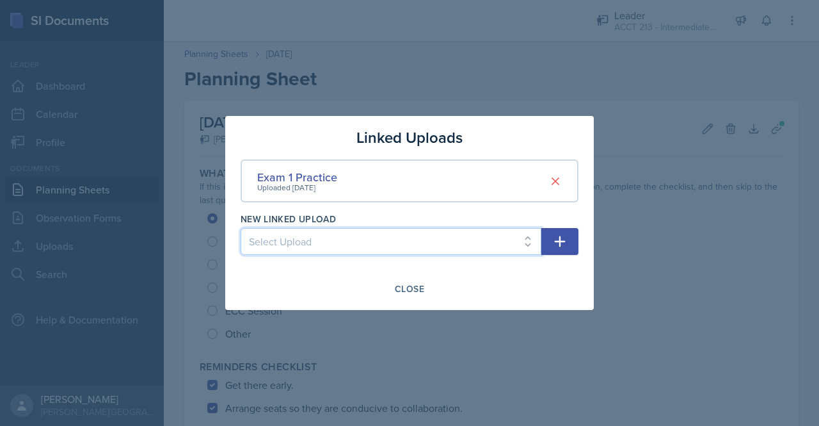
click at [463, 241] on select "Select Upload Exam 1 Practice Exam 1 Practice Answers" at bounding box center [391, 241] width 301 height 27
select select "aa38f861-1b5b-4362-86a2-27b56afd32f4"
click at [241, 228] on select "Select Upload Exam 1 Practice Exam 1 Practice Answers" at bounding box center [391, 241] width 301 height 27
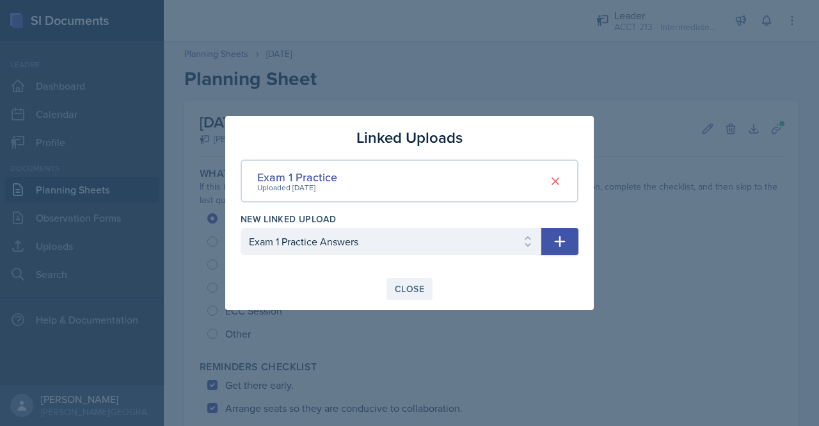
click at [422, 284] on div "Close" at bounding box center [409, 289] width 29 height 10
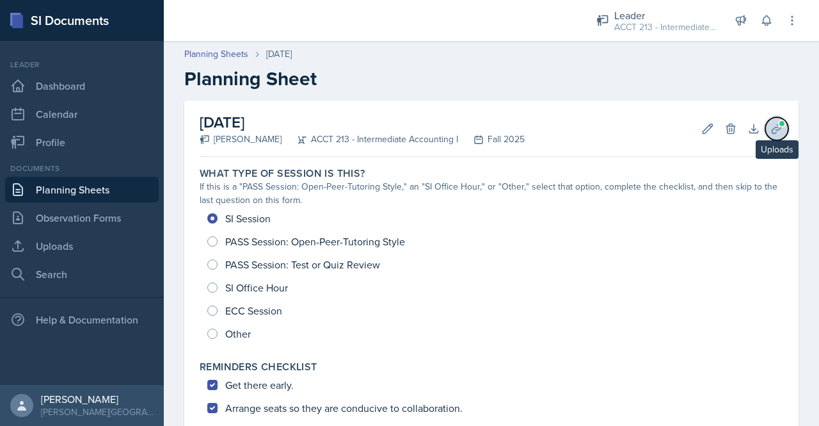
click at [771, 129] on icon at bounding box center [777, 128] width 13 height 13
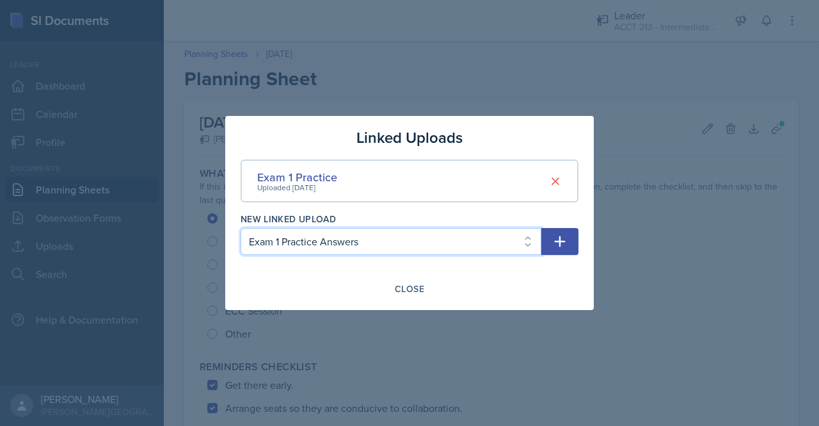
click at [502, 240] on select "Select Upload Exam 1 Practice Exam 1 Practice Answers" at bounding box center [391, 241] width 301 height 27
click at [573, 245] on button "button" at bounding box center [560, 241] width 37 height 27
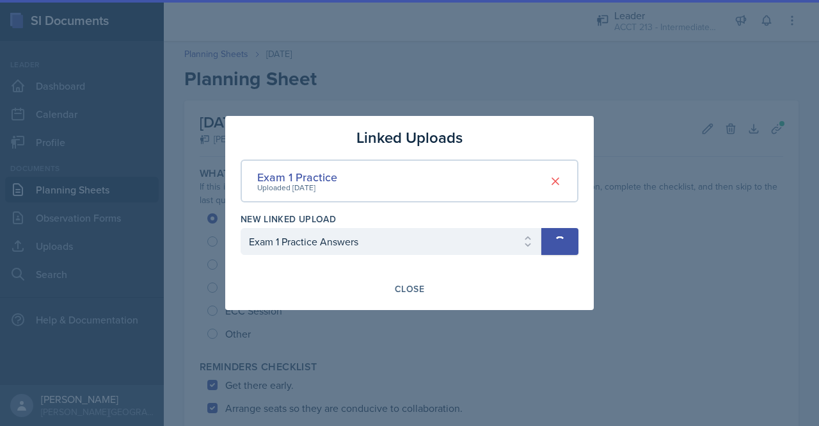
select select
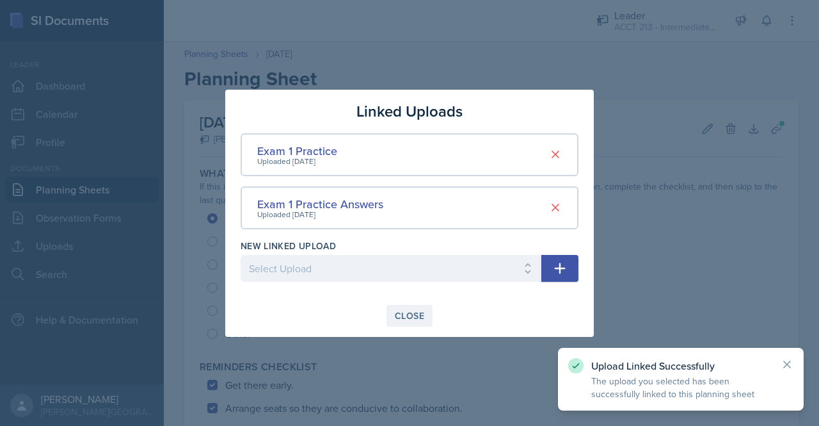
click at [408, 312] on div "Close" at bounding box center [409, 315] width 29 height 10
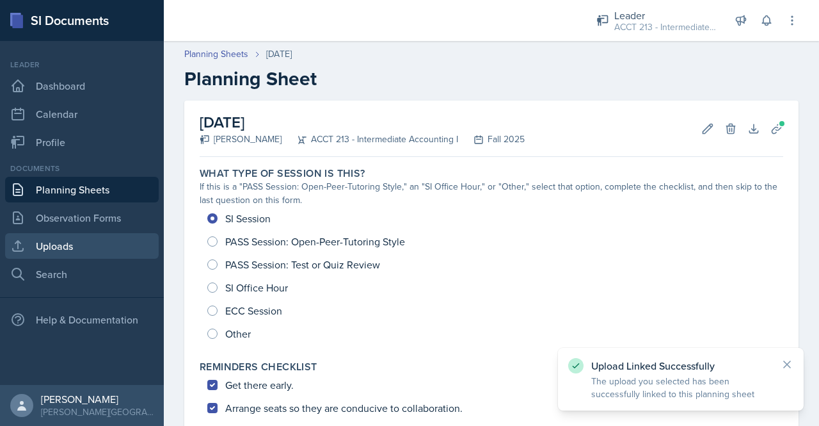
click at [56, 250] on link "Uploads" at bounding box center [82, 246] width 154 height 26
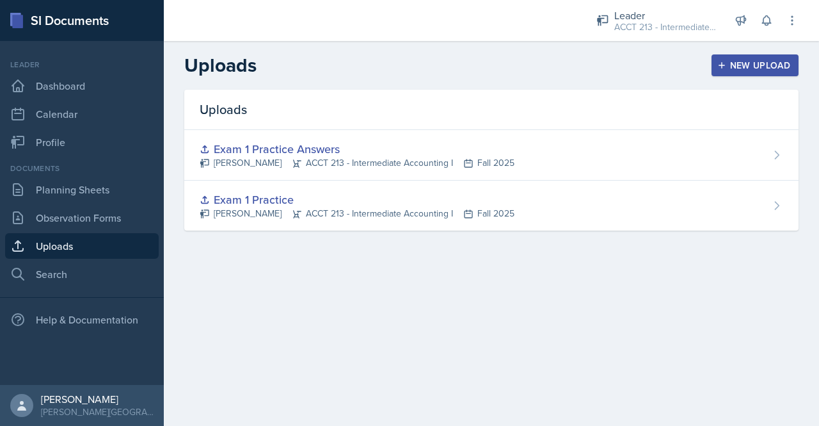
click at [785, 62] on div "New Upload" at bounding box center [755, 65] width 71 height 10
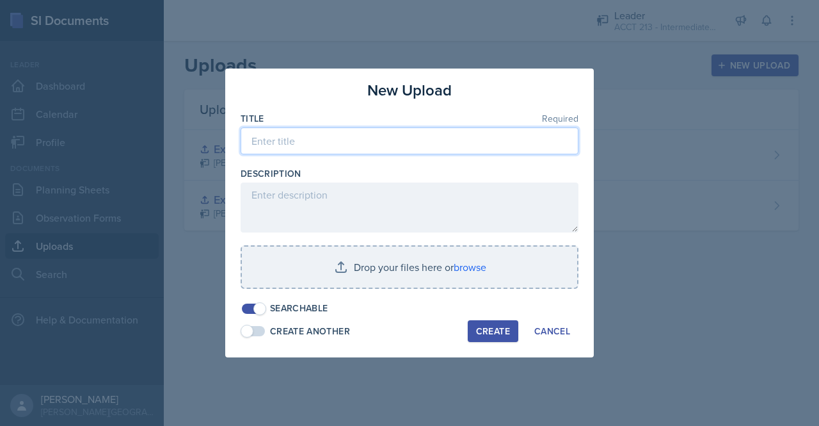
click at [279, 141] on input at bounding box center [410, 140] width 338 height 27
type input "Blooket Link"
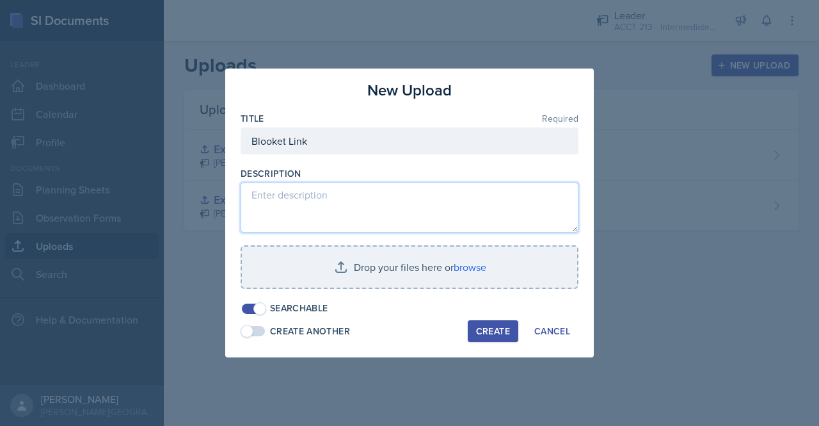
click at [325, 194] on textarea at bounding box center [410, 207] width 338 height 50
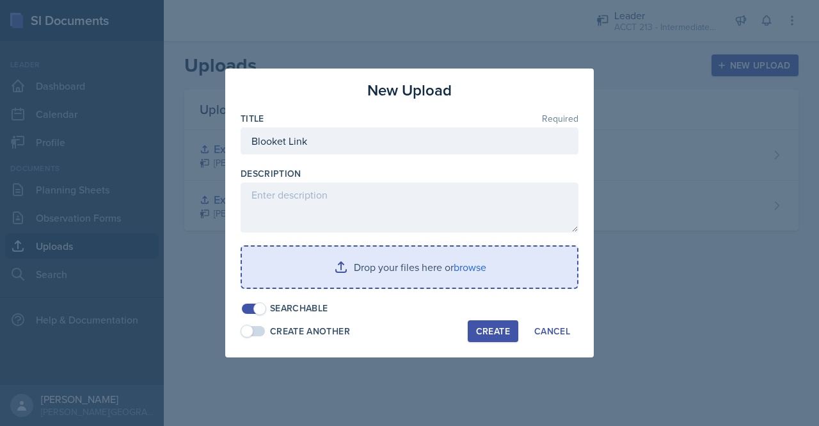
click at [294, 275] on input "file" at bounding box center [409, 266] width 335 height 41
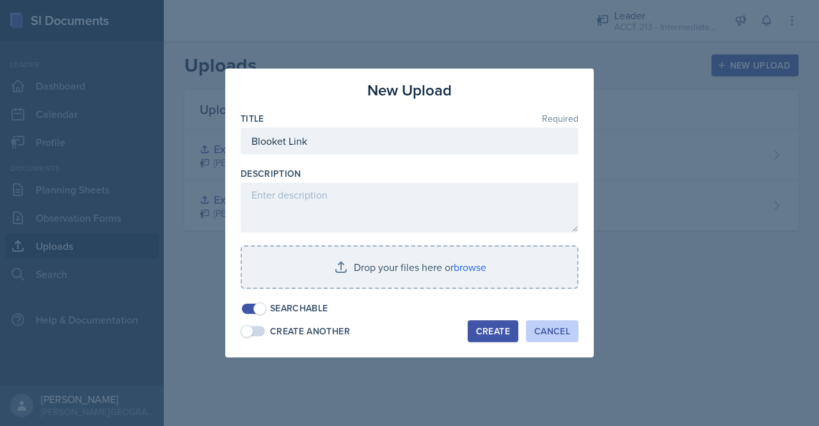
click at [563, 323] on button "Cancel" at bounding box center [552, 331] width 52 height 22
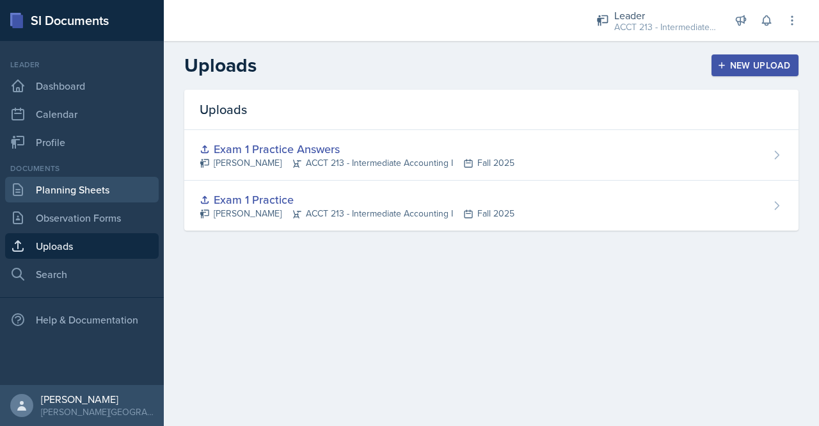
click at [67, 197] on link "Planning Sheets" at bounding box center [82, 190] width 154 height 26
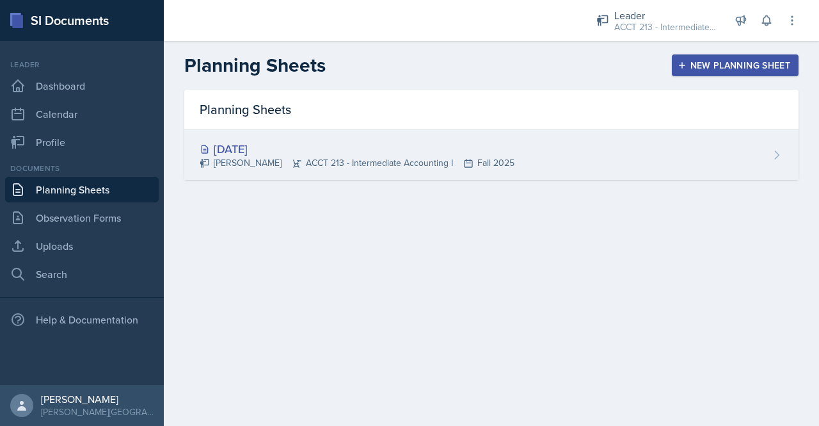
click at [353, 164] on div "[PERSON_NAME] ACCT 213 - Intermediate Accounting I Fall 2025" at bounding box center [357, 162] width 315 height 13
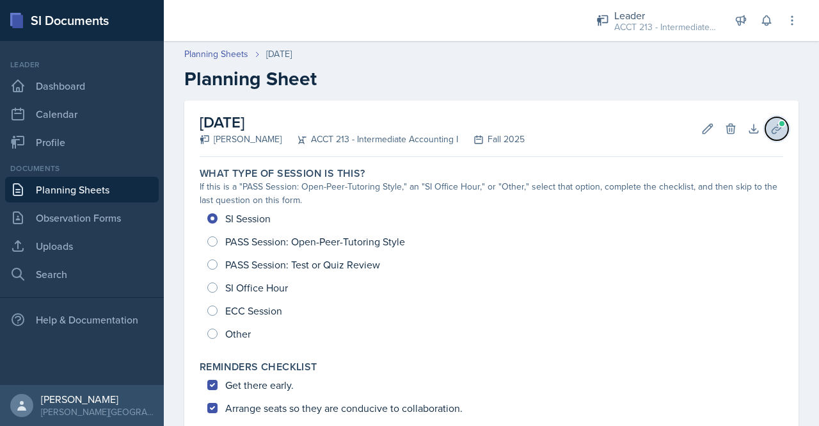
click at [778, 125] on span at bounding box center [782, 124] width 8 height 8
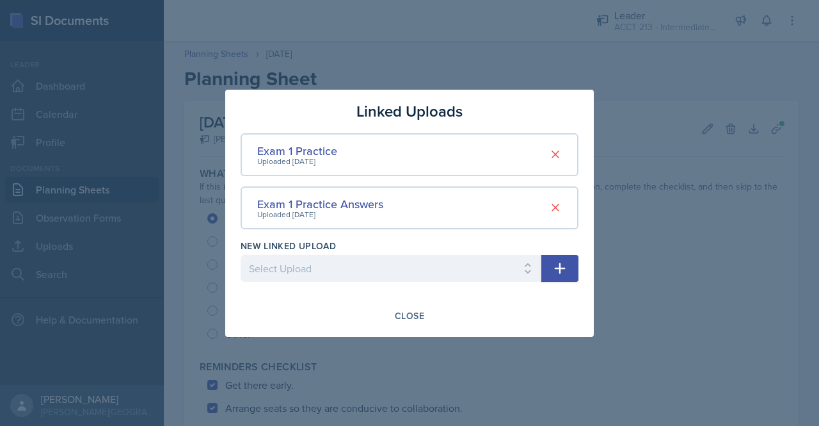
click at [437, 285] on div at bounding box center [391, 288] width 301 height 13
click at [500, 275] on select "Select Upload Exam 1 Practice" at bounding box center [391, 268] width 301 height 27
click at [364, 280] on select "Select Upload Exam 1 Practice" at bounding box center [391, 268] width 301 height 27
click at [530, 267] on select "Select Upload Exam 1 Practice" at bounding box center [391, 268] width 301 height 27
click at [530, 275] on select "Select Upload Exam 1 Practice" at bounding box center [391, 268] width 301 height 27
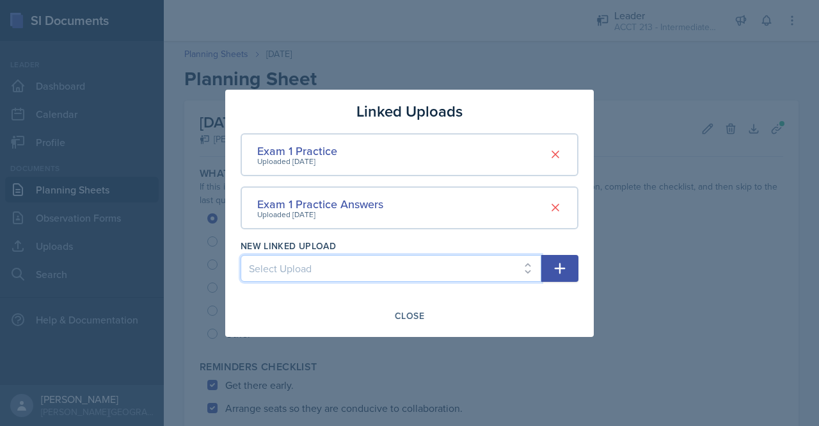
click at [529, 271] on select "Select Upload Exam 1 Practice" at bounding box center [391, 268] width 301 height 27
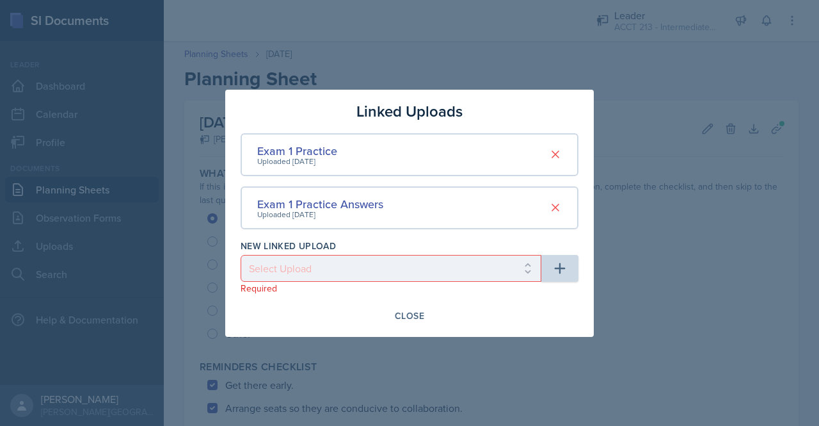
click at [709, 303] on div at bounding box center [409, 213] width 819 height 426
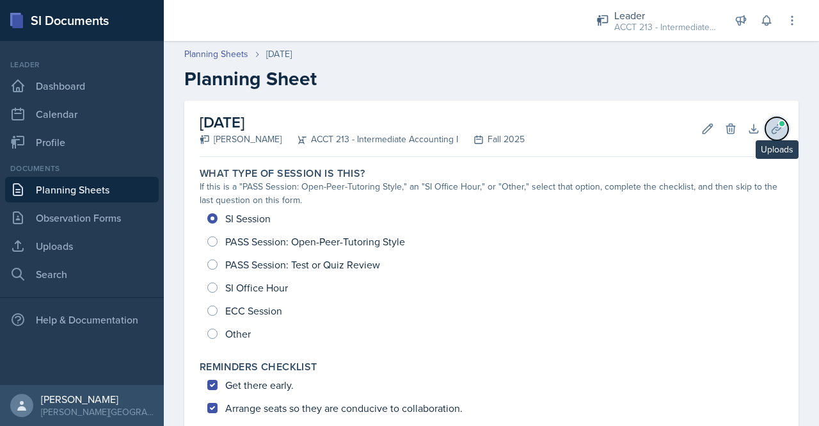
click at [772, 129] on icon at bounding box center [777, 129] width 10 height 10
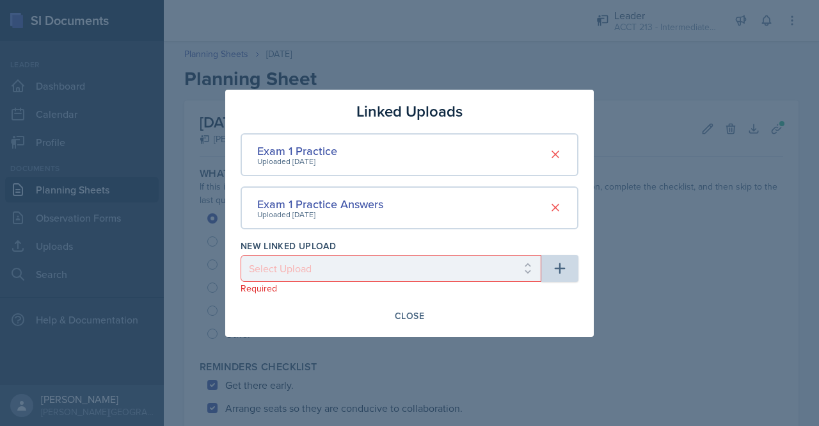
click at [663, 271] on div at bounding box center [409, 213] width 819 height 426
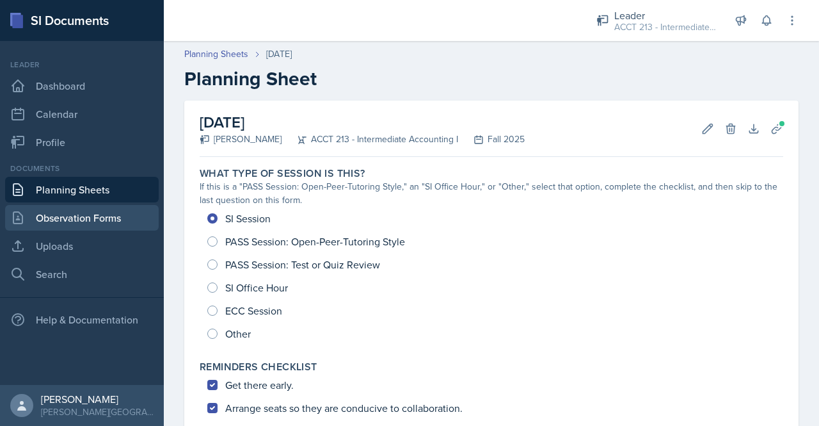
click at [82, 229] on link "Observation Forms" at bounding box center [82, 218] width 154 height 26
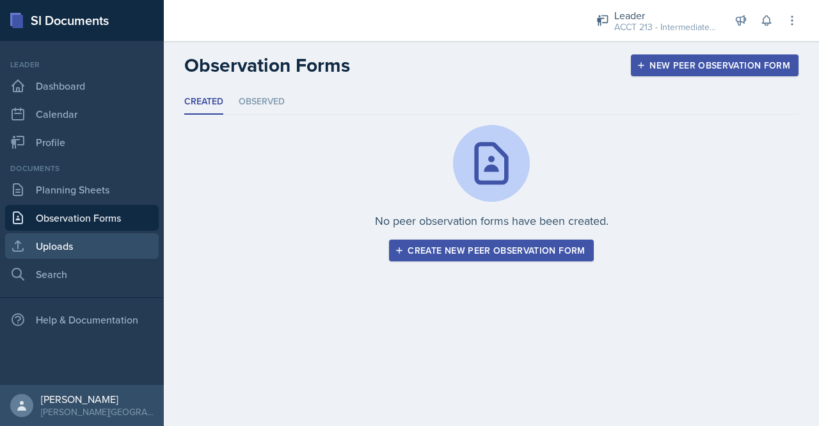
click at [73, 250] on link "Uploads" at bounding box center [82, 246] width 154 height 26
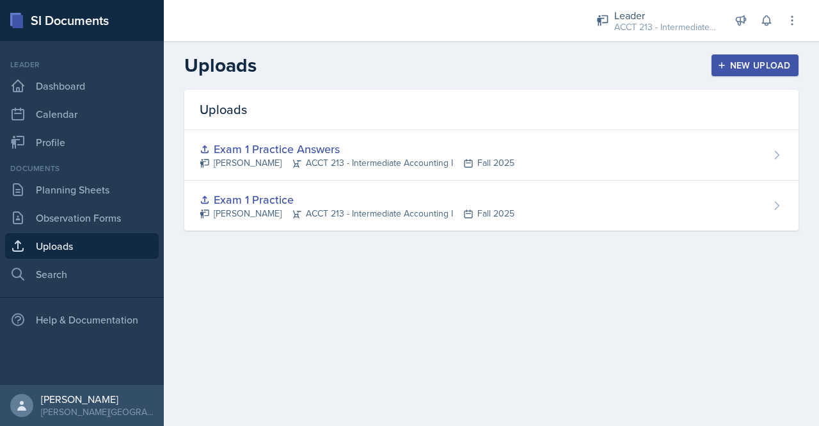
click at [755, 70] on div "New Upload" at bounding box center [755, 65] width 71 height 10
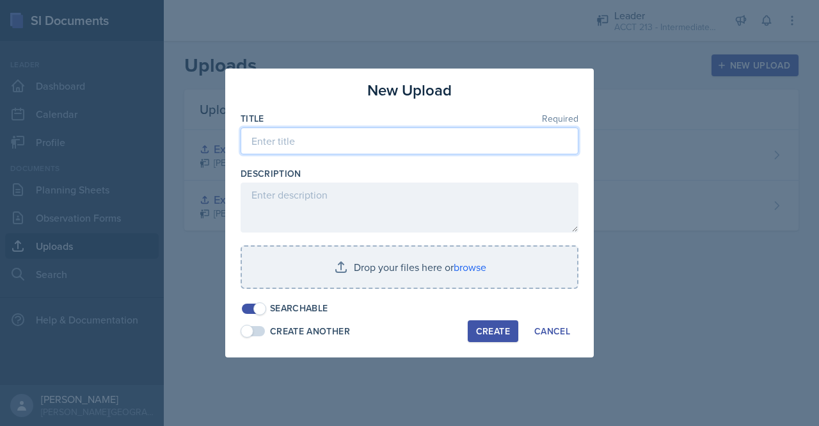
click at [342, 143] on input at bounding box center [410, 140] width 338 height 27
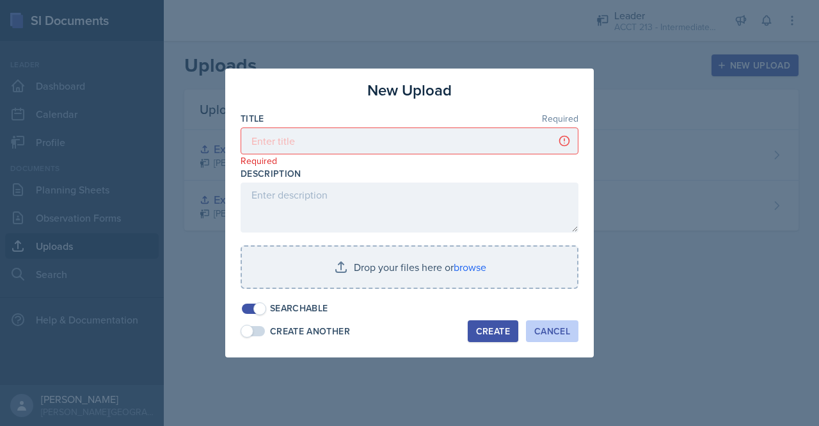
click at [562, 330] on div "Cancel" at bounding box center [552, 331] width 36 height 10
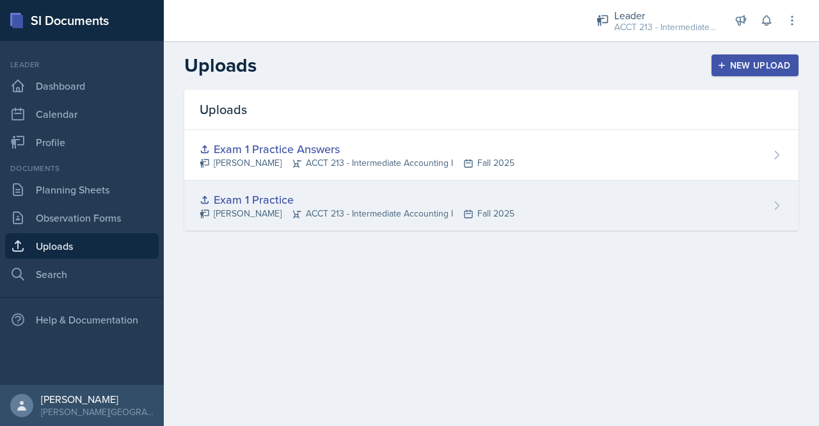
click at [782, 209] on icon at bounding box center [777, 205] width 13 height 13
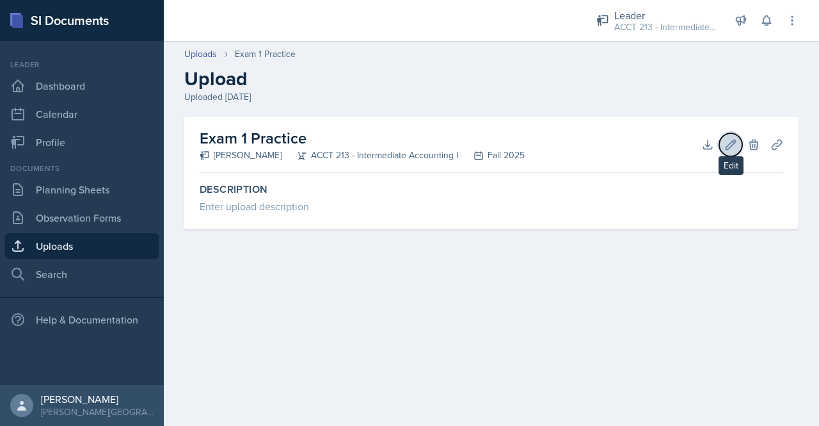
click at [734, 148] on icon at bounding box center [731, 144] width 13 height 13
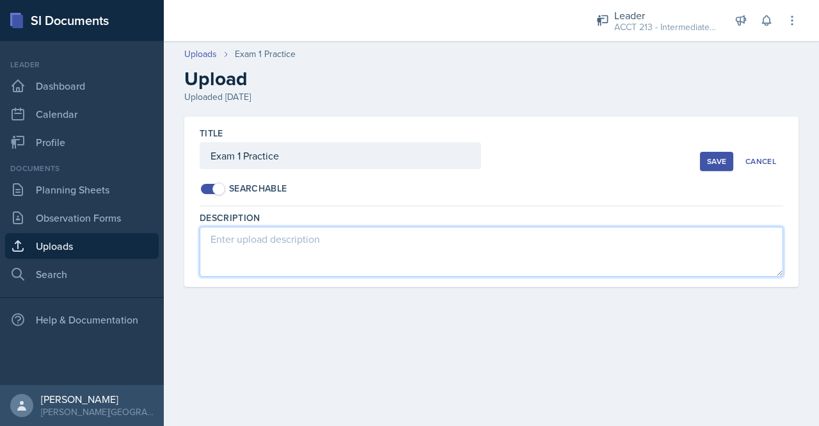
click at [319, 234] on textarea at bounding box center [492, 252] width 584 height 50
paste textarea "[URL][DOMAIN_NAME]"
click at [209, 239] on textarea "[URL][DOMAIN_NAME]" at bounding box center [492, 252] width 584 height 50
type textarea "Blooket link: [URL][DOMAIN_NAME]"
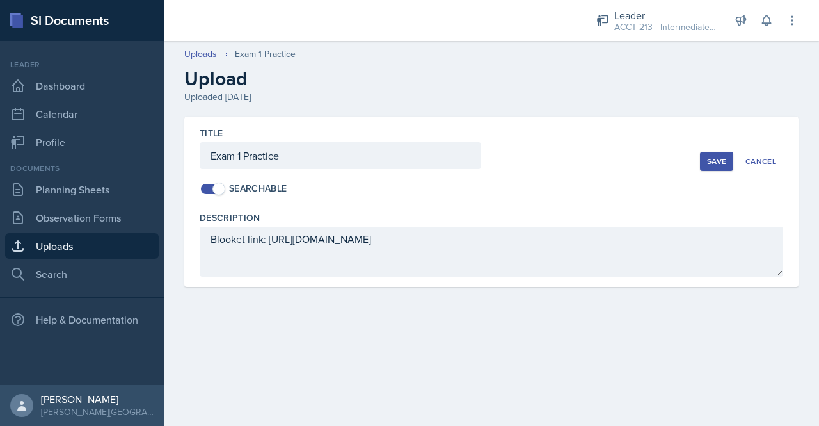
click at [712, 170] on button "Save" at bounding box center [716, 161] width 33 height 19
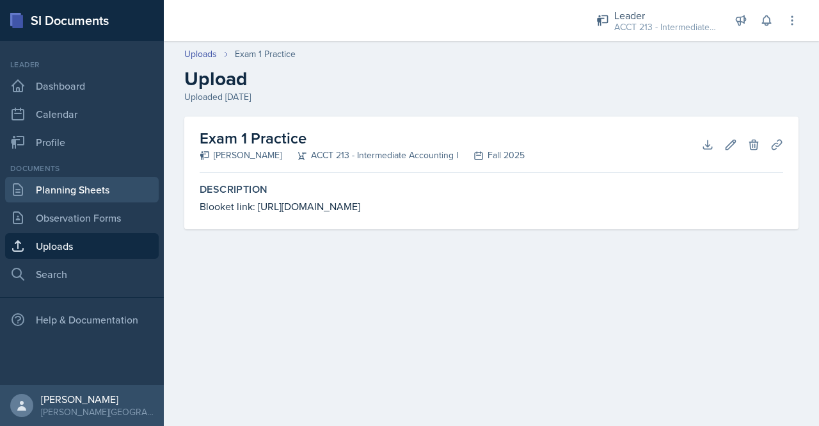
click at [93, 195] on link "Planning Sheets" at bounding box center [82, 190] width 154 height 26
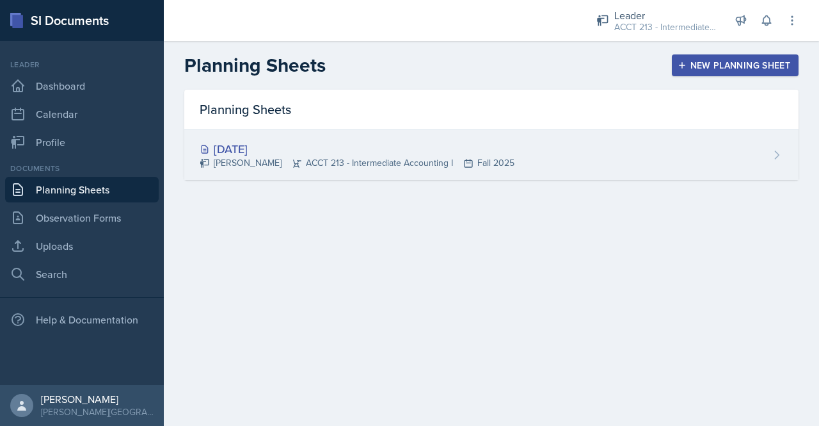
click at [399, 161] on div "[PERSON_NAME] ACCT 213 - Intermediate Accounting I Fall 2025" at bounding box center [357, 162] width 315 height 13
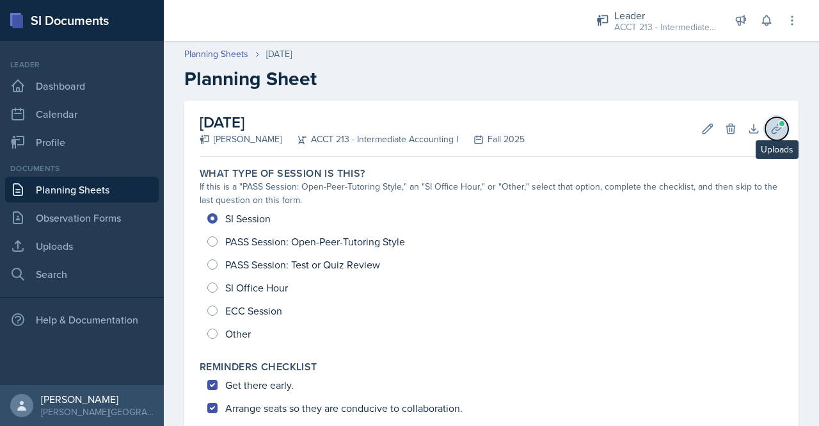
click at [778, 126] on span at bounding box center [782, 124] width 8 height 8
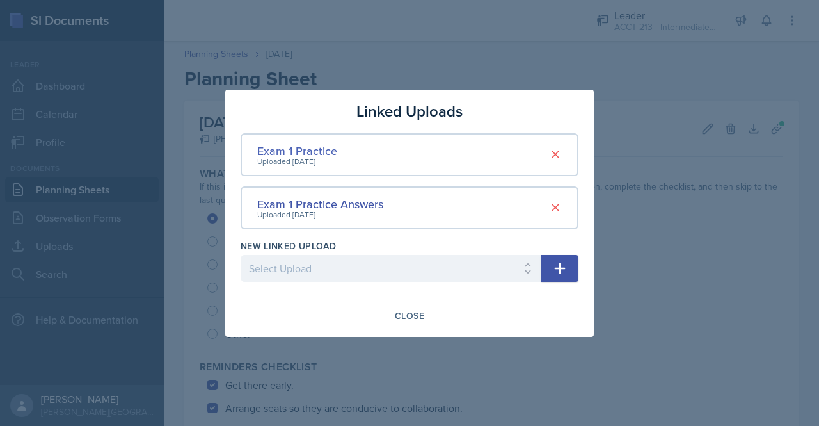
click at [306, 150] on div "Exam 1 Practice" at bounding box center [297, 150] width 80 height 17
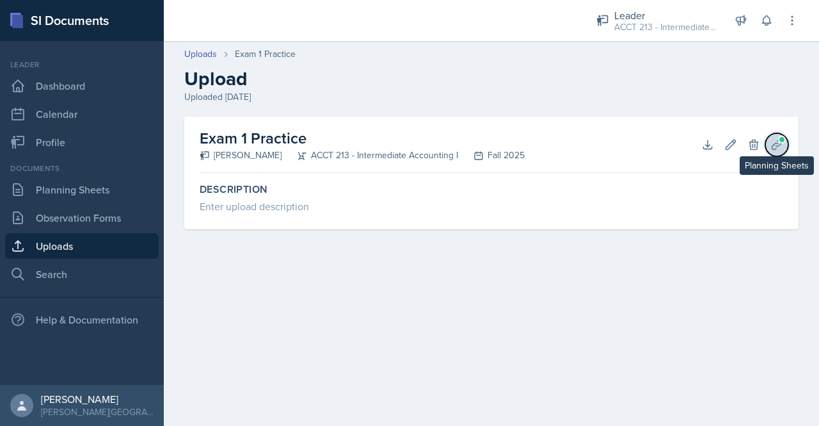
click at [779, 141] on span at bounding box center [782, 140] width 8 height 8
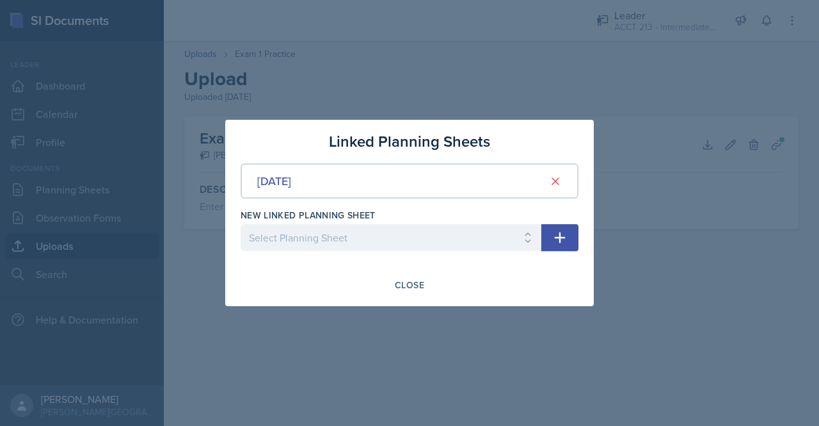
click at [474, 172] on div "[DATE]" at bounding box center [410, 180] width 338 height 35
click at [755, 209] on div at bounding box center [409, 213] width 819 height 426
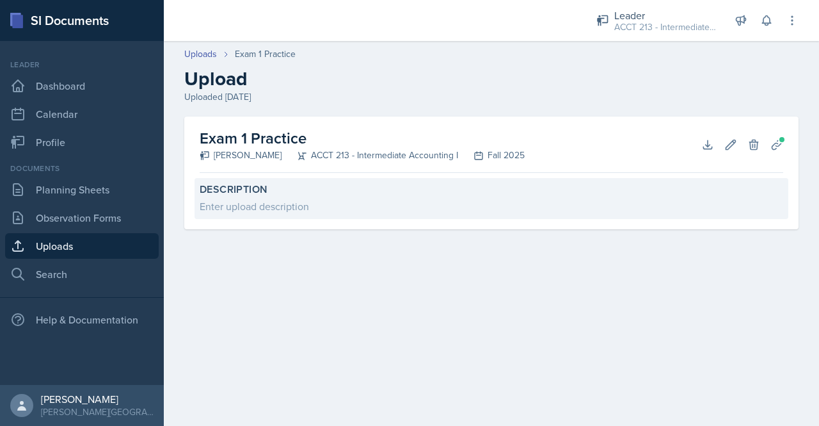
click at [277, 207] on div "Enter upload description" at bounding box center [492, 205] width 584 height 15
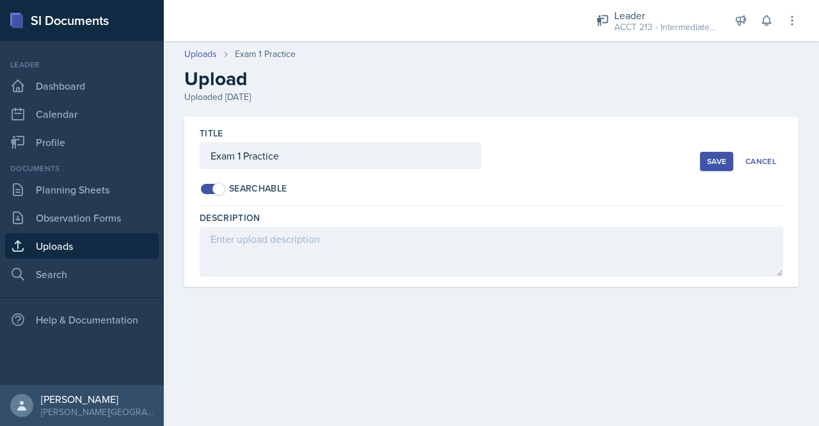
click at [263, 295] on div "Title Exam 1 Practice Searchable Save Cancel Description Delete Upload Are you …" at bounding box center [491, 216] width 655 height 201
click at [72, 212] on link "Observation Forms" at bounding box center [82, 218] width 154 height 26
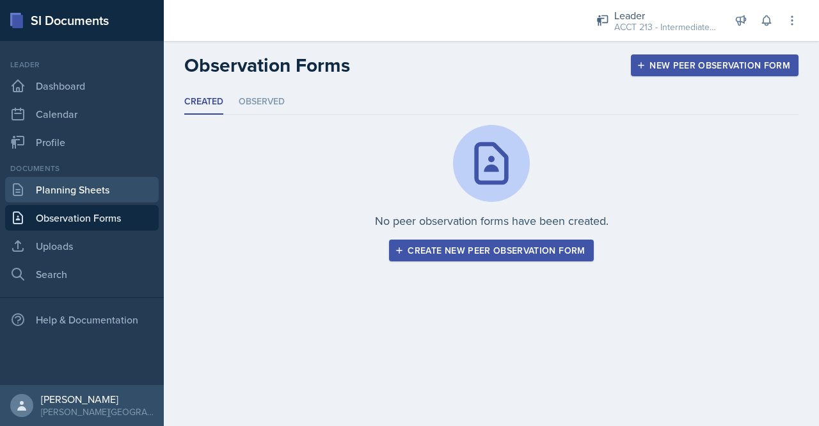
click at [94, 191] on link "Planning Sheets" at bounding box center [82, 190] width 154 height 26
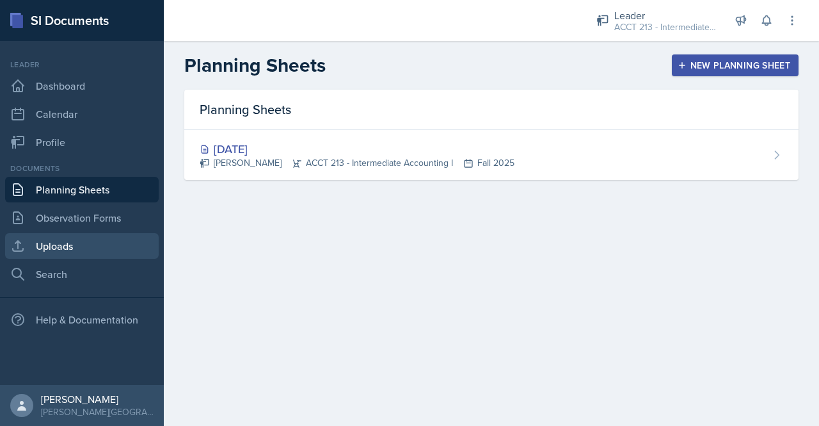
click at [81, 250] on link "Uploads" at bounding box center [82, 246] width 154 height 26
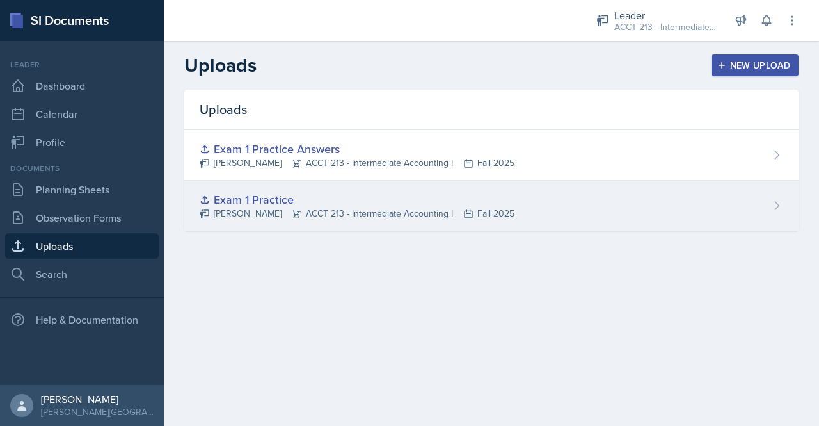
click at [501, 195] on div "Exam 1 Practice [PERSON_NAME] ACCT 213 - Intermediate Accounting I Fall 2025" at bounding box center [491, 206] width 614 height 50
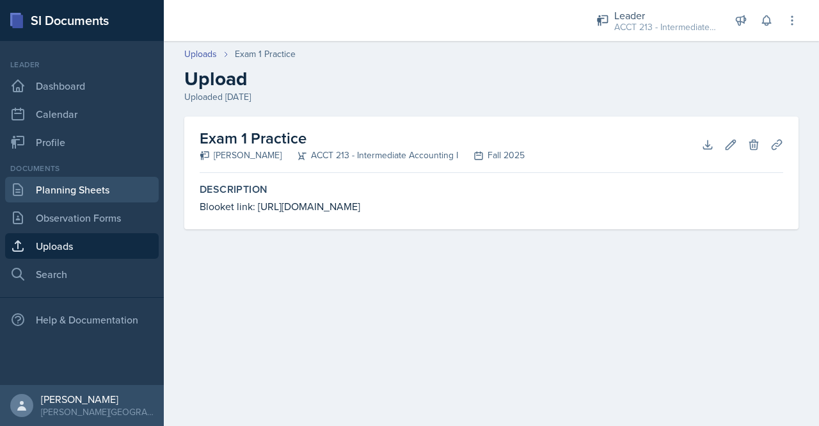
click at [76, 193] on link "Planning Sheets" at bounding box center [82, 190] width 154 height 26
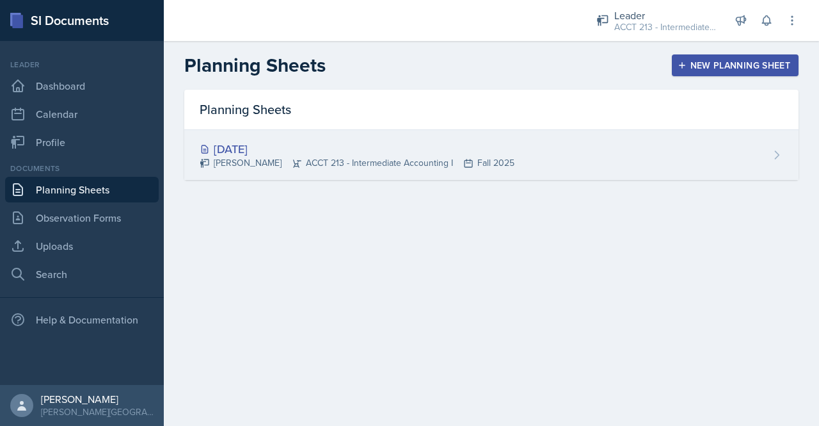
click at [252, 163] on div "[PERSON_NAME] ACCT 213 - Intermediate Accounting I Fall 2025" at bounding box center [357, 162] width 315 height 13
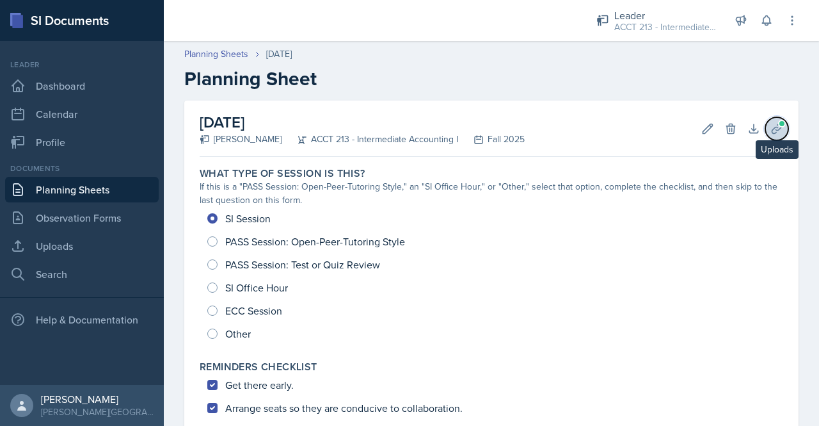
click at [778, 123] on span at bounding box center [782, 124] width 8 height 8
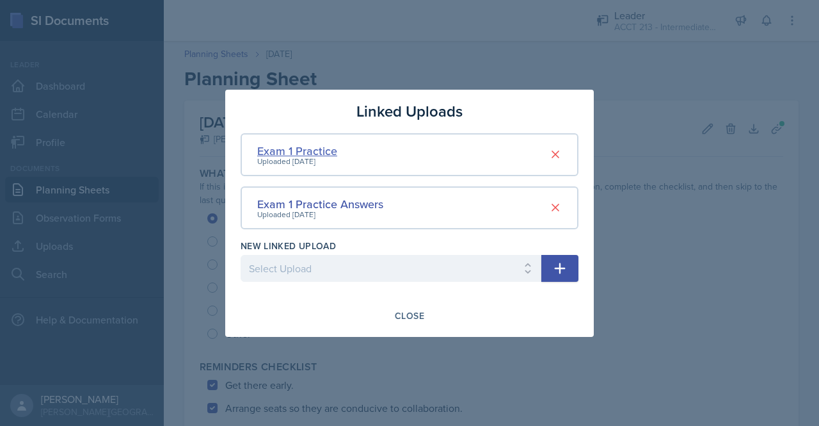
click at [308, 149] on div "Exam 1 Practice" at bounding box center [297, 150] width 80 height 17
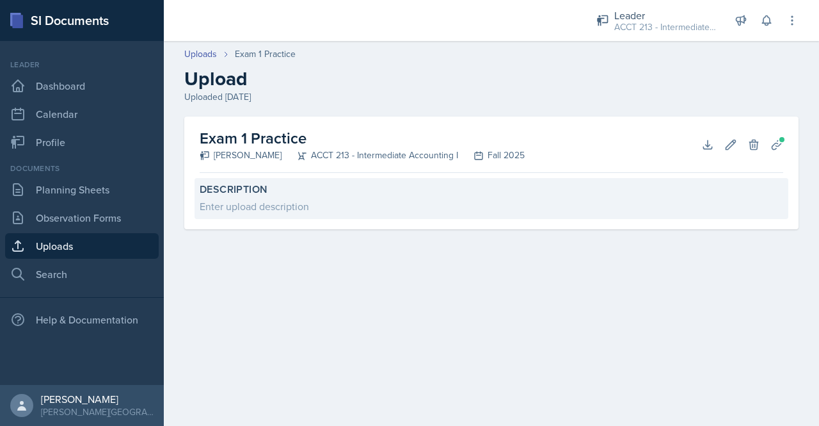
click at [213, 198] on div "Enter upload description" at bounding box center [492, 205] width 584 height 15
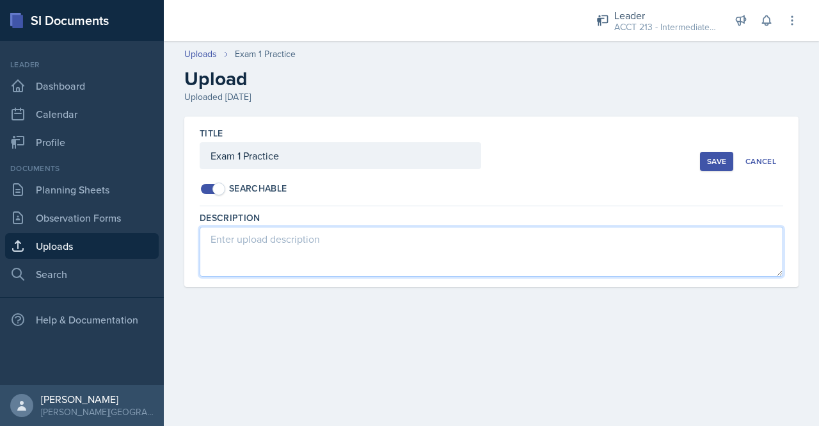
click at [260, 262] on textarea at bounding box center [492, 252] width 584 height 50
paste textarea "[URL][DOMAIN_NAME]"
click at [210, 245] on textarea "[URL][DOMAIN_NAME]" at bounding box center [492, 252] width 584 height 50
type textarea "Blooket Link: [URL][DOMAIN_NAME]"
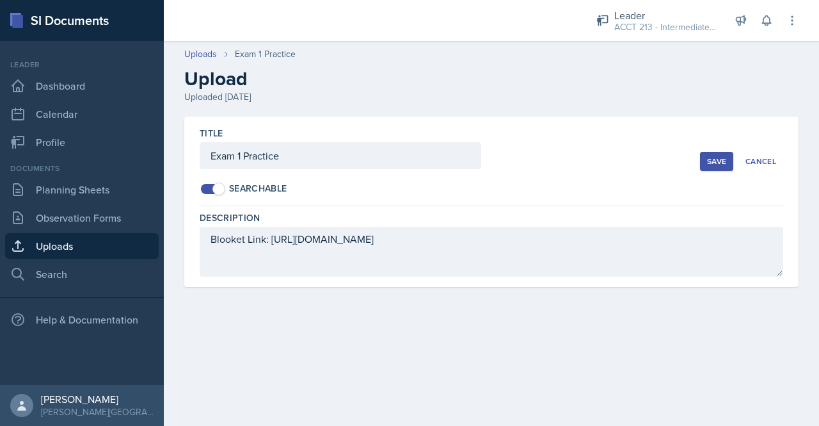
click at [719, 156] on div "Save" at bounding box center [716, 161] width 19 height 10
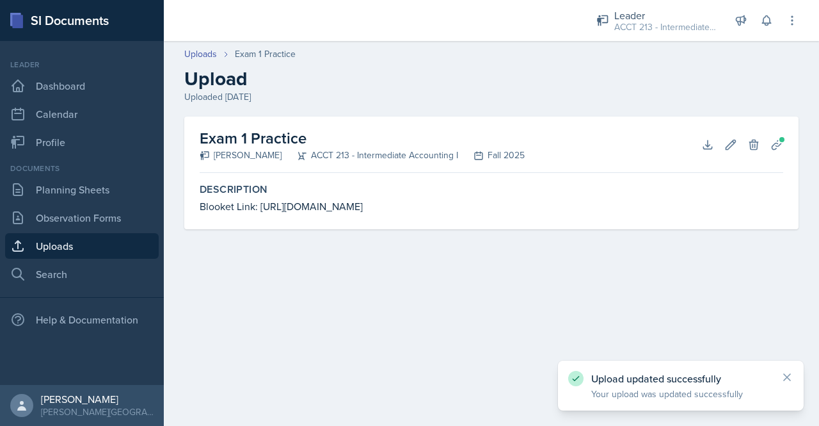
click at [75, 240] on link "Uploads" at bounding box center [82, 246] width 154 height 26
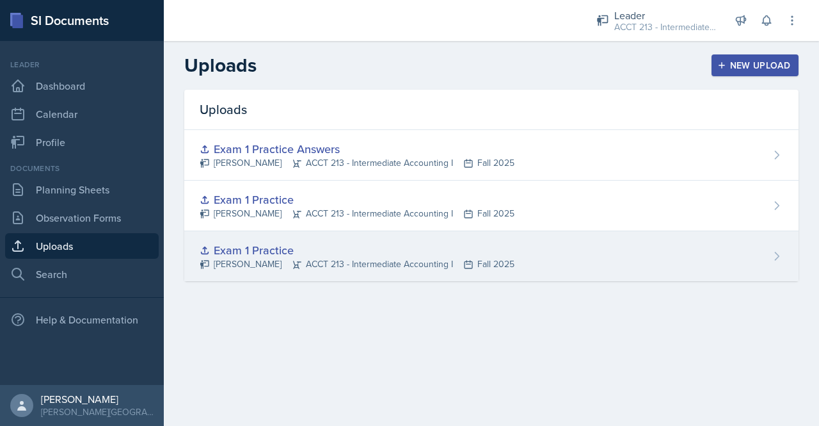
click at [785, 273] on div "Exam 1 Practice [PERSON_NAME] ACCT 213 - Intermediate Accounting I Fall 2025" at bounding box center [491, 256] width 614 height 50
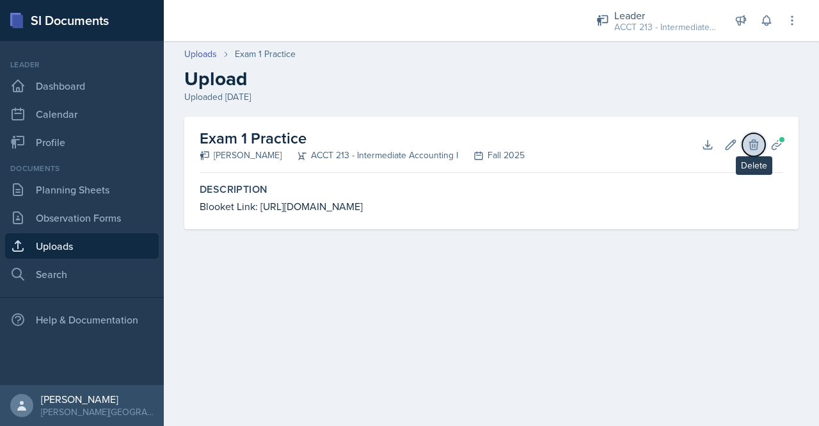
click at [758, 143] on icon at bounding box center [754, 144] width 13 height 13
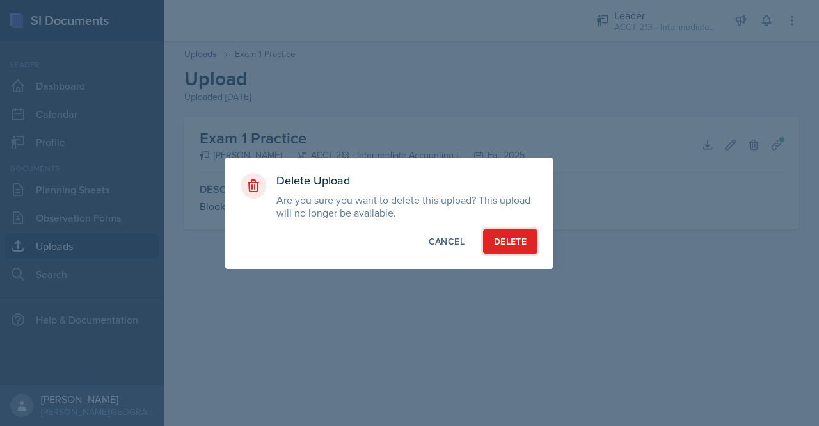
click at [508, 240] on div "Delete" at bounding box center [510, 241] width 33 height 13
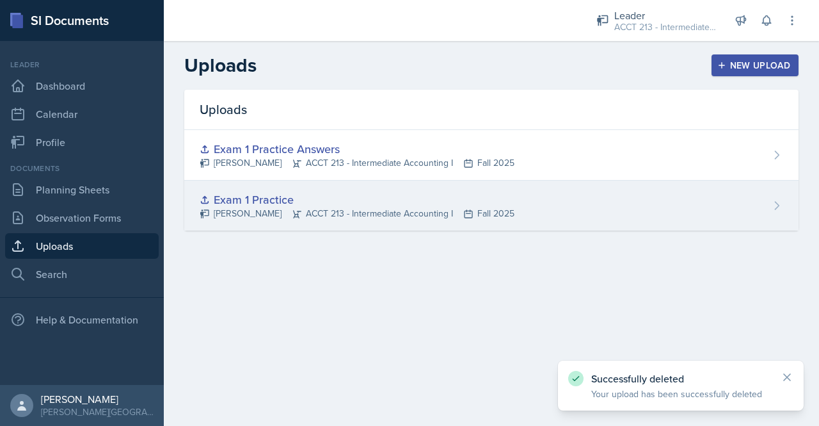
click at [243, 200] on div "Exam 1 Practice" at bounding box center [357, 199] width 315 height 17
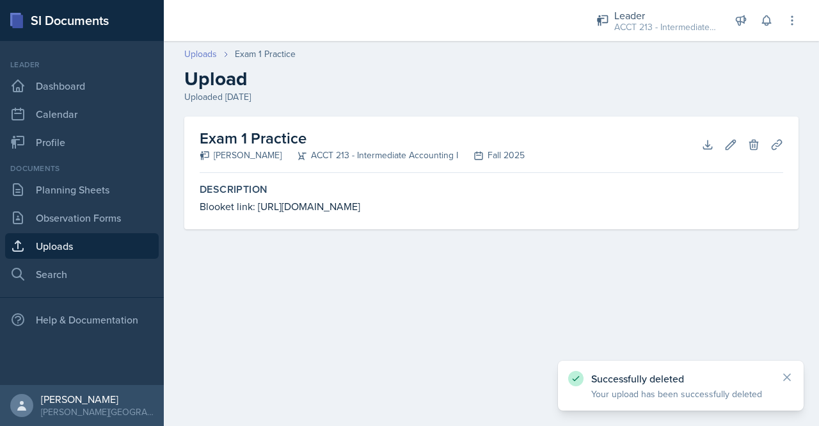
click at [194, 56] on link "Uploads" at bounding box center [200, 53] width 33 height 13
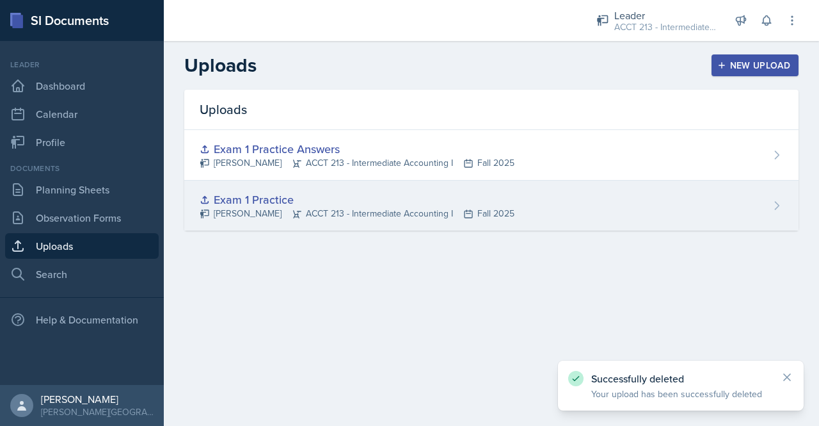
click at [269, 207] on div "Exam 1 Practice" at bounding box center [357, 199] width 315 height 17
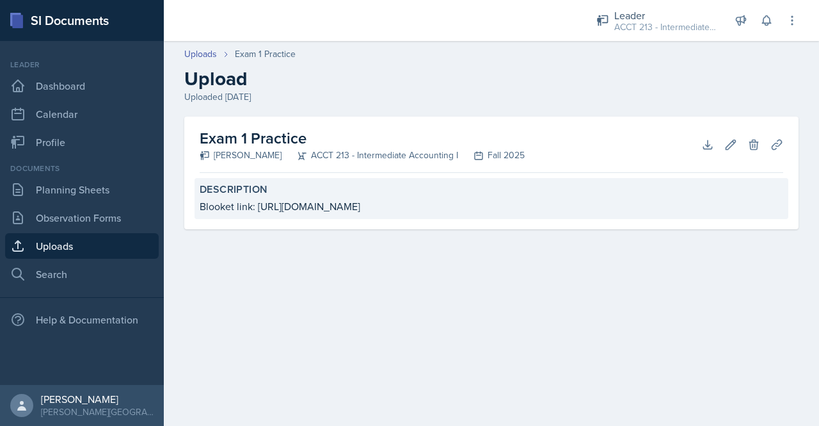
click at [397, 202] on div "Blooket link: [URL][DOMAIN_NAME]" at bounding box center [492, 205] width 584 height 15
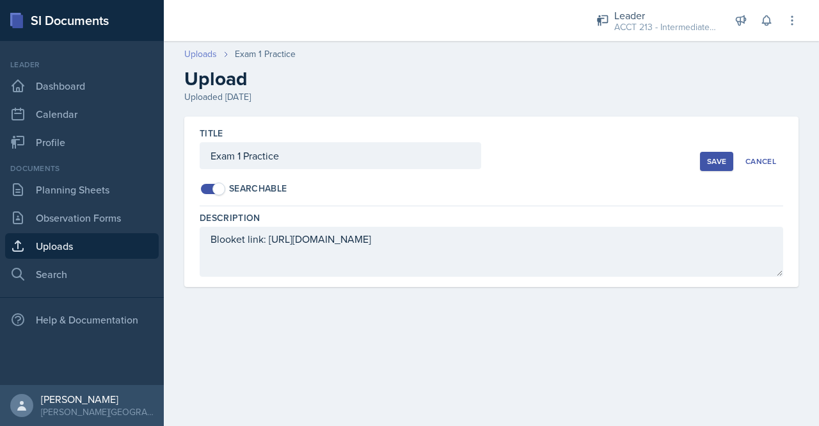
click at [197, 56] on link "Uploads" at bounding box center [200, 53] width 33 height 13
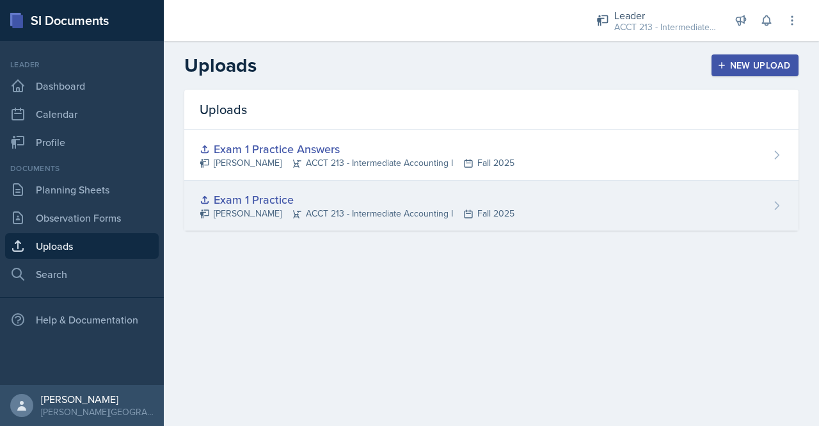
click at [257, 186] on div "Exam 1 Practice [PERSON_NAME] ACCT 213 - Intermediate Accounting I Fall 2025" at bounding box center [491, 206] width 614 height 50
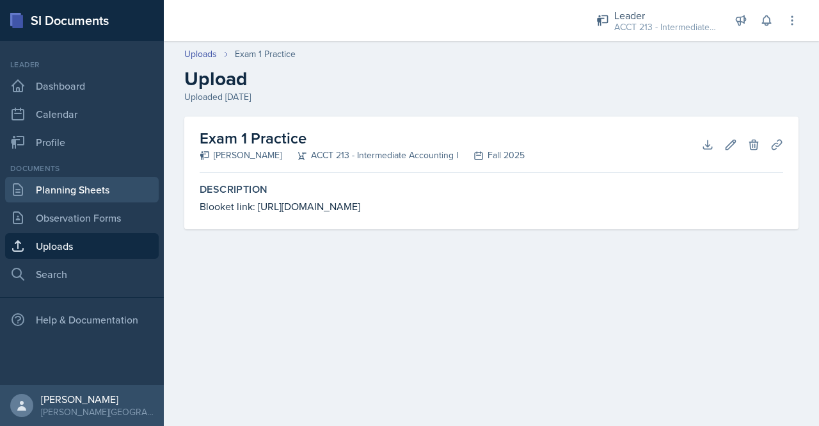
click at [97, 185] on link "Planning Sheets" at bounding box center [82, 190] width 154 height 26
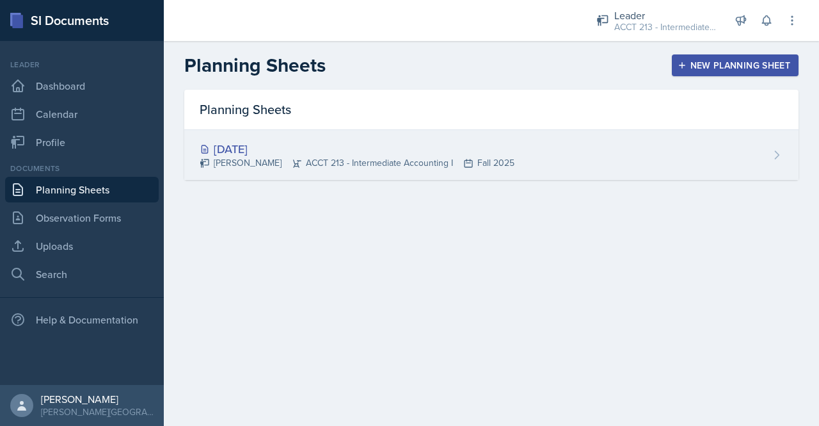
click at [598, 143] on div "[DATE] [PERSON_NAME] ACCT 213 - Intermediate Accounting I Fall 2025" at bounding box center [491, 155] width 614 height 50
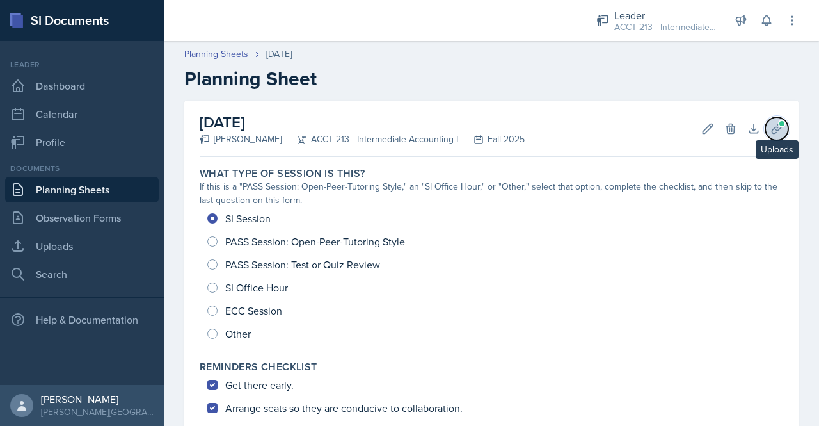
click at [773, 133] on button "Uploads" at bounding box center [777, 128] width 23 height 23
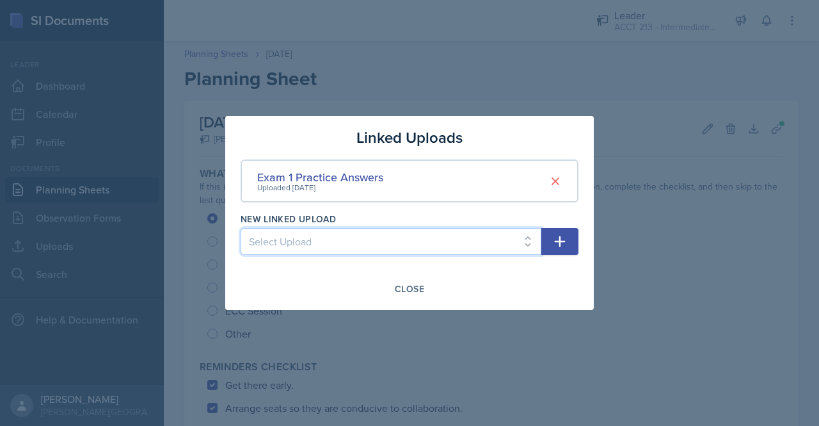
click at [527, 245] on select "Select Upload Exam 1 Practice" at bounding box center [391, 241] width 301 height 27
select select "400c9c0e-8b98-484b-991f-307ae5769eca"
click at [241, 228] on select "Select Upload Exam 1 Practice" at bounding box center [391, 241] width 301 height 27
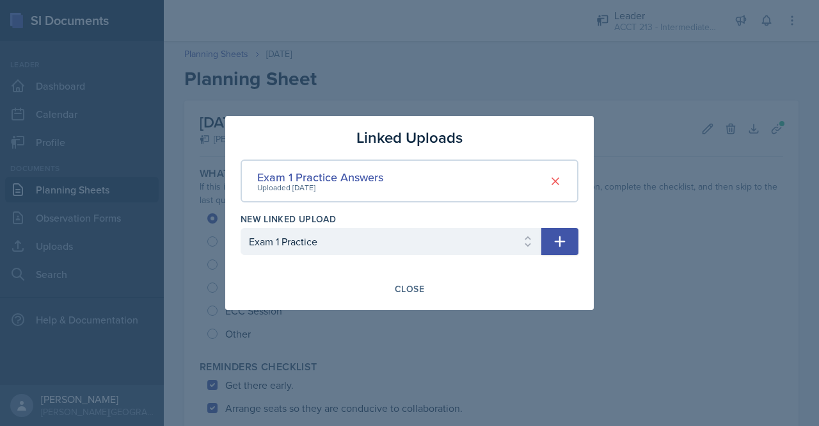
click at [558, 246] on icon "button" at bounding box center [559, 241] width 15 height 15
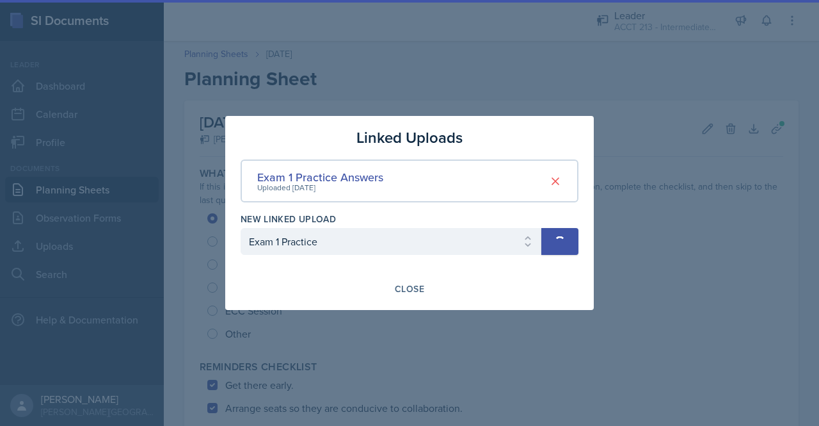
select select
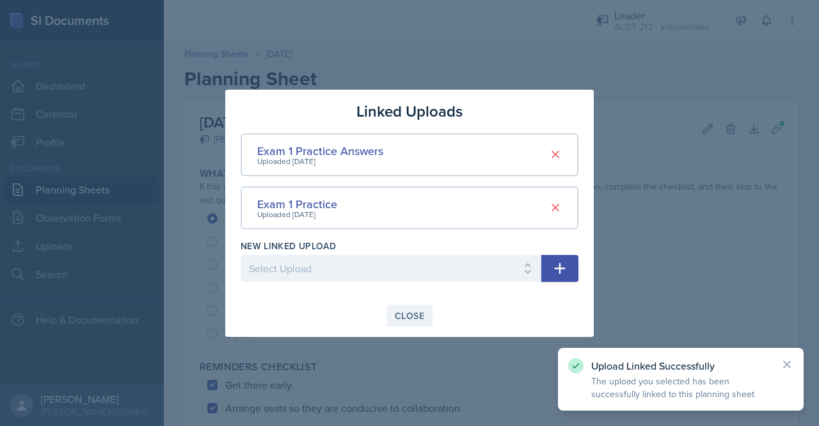
click at [405, 321] on button "Close" at bounding box center [410, 316] width 46 height 22
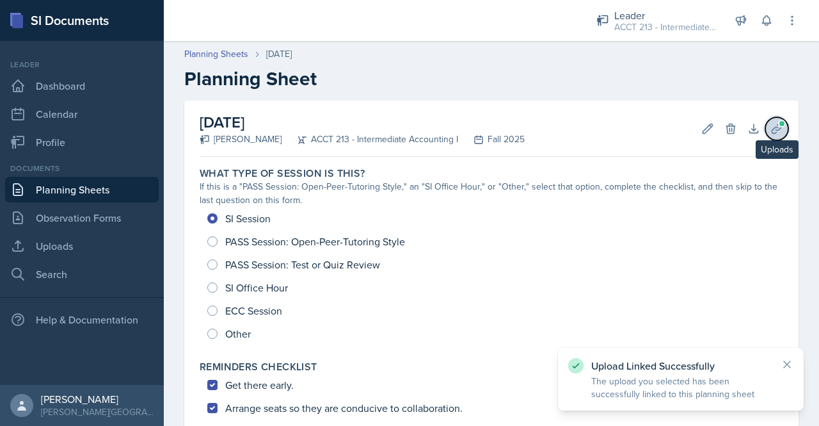
click at [772, 129] on icon at bounding box center [777, 129] width 10 height 10
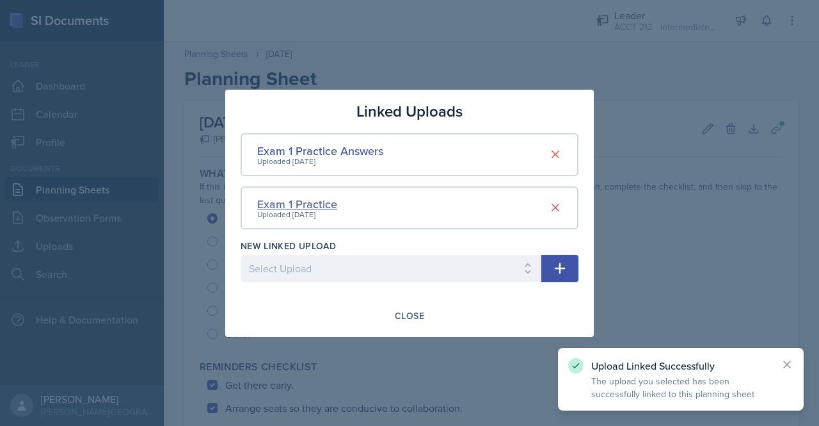
click at [335, 205] on div "Exam 1 Practice" at bounding box center [297, 203] width 80 height 17
